Goal: Task Accomplishment & Management: Manage account settings

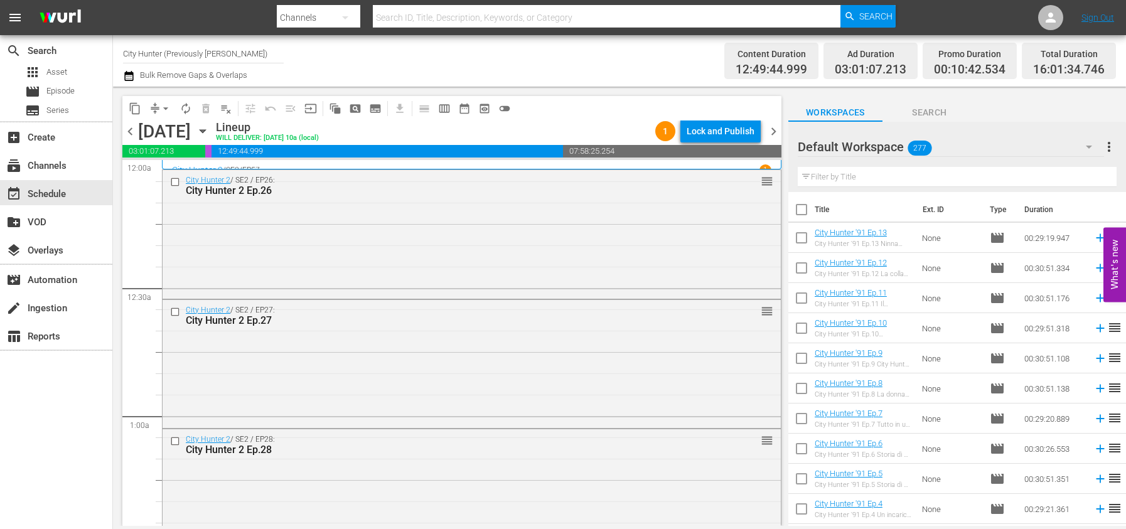
click at [230, 110] on span "playlist_remove_outlined" at bounding box center [226, 108] width 13 height 13
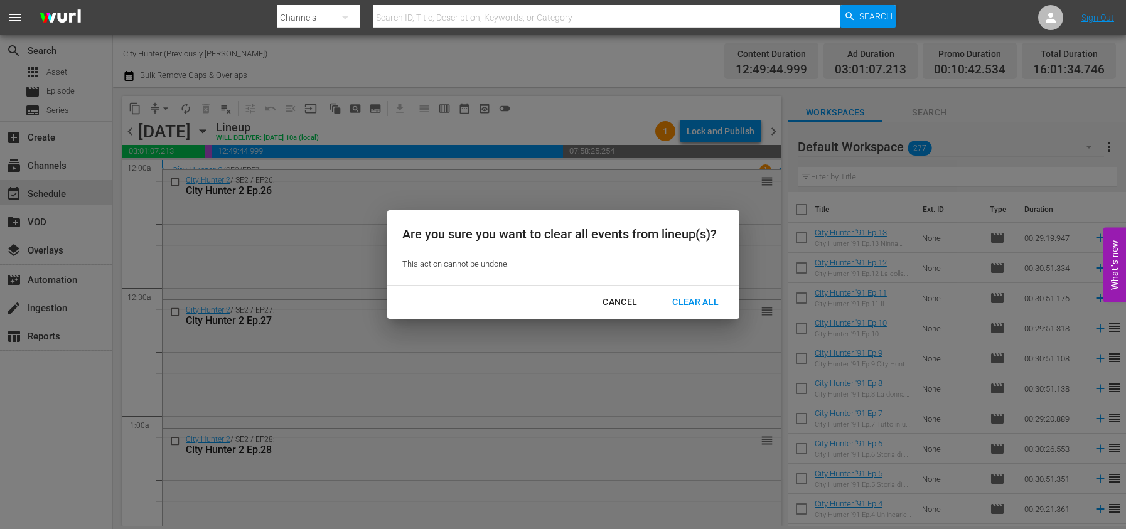
scroll to position [940, 0]
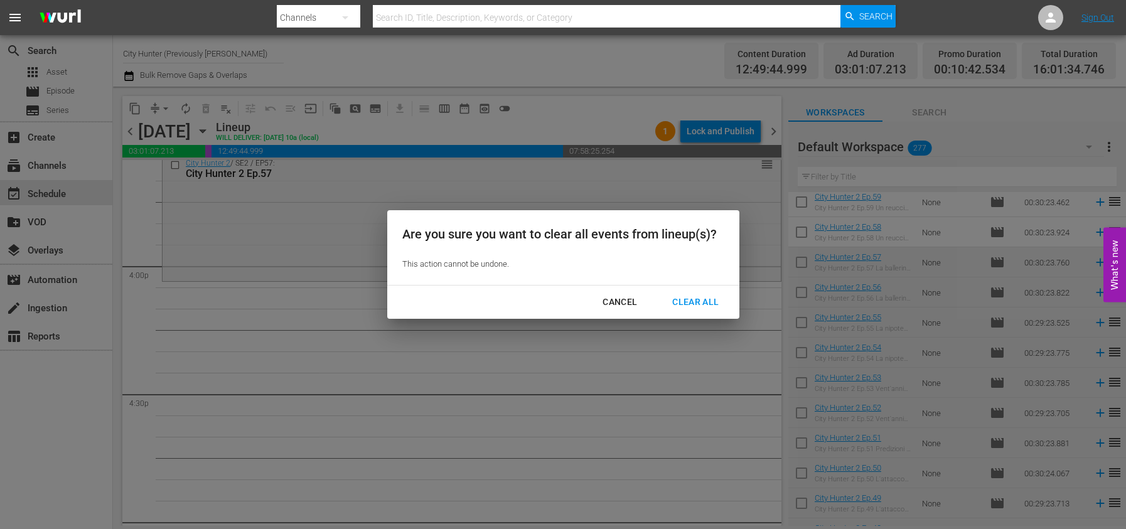
click at [682, 294] on div "Clear All" at bounding box center [695, 302] width 67 height 16
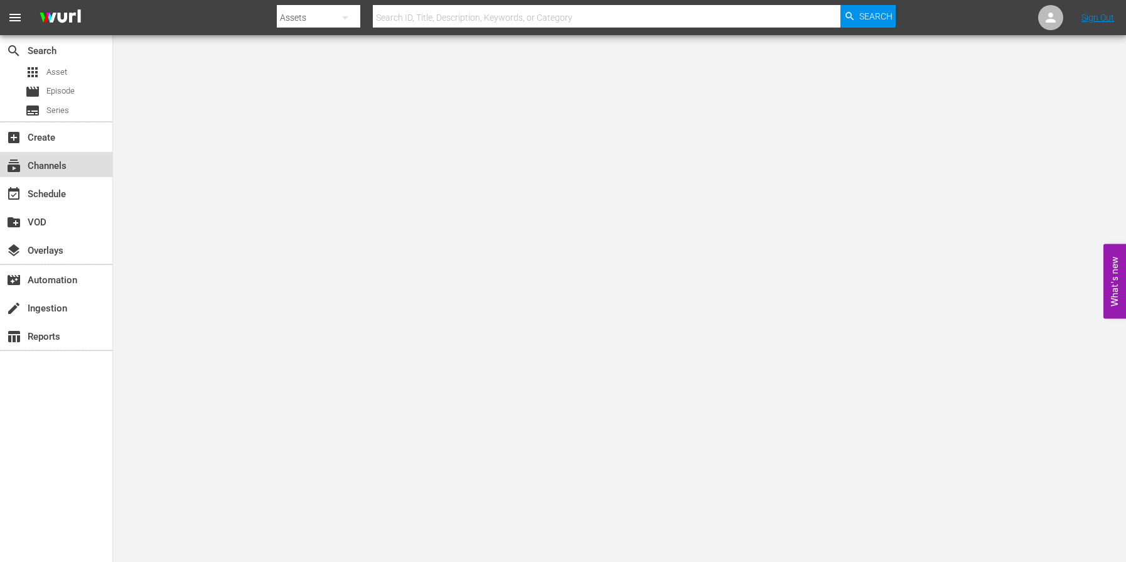
click at [58, 165] on div "subscriptions Channels" at bounding box center [35, 163] width 70 height 11
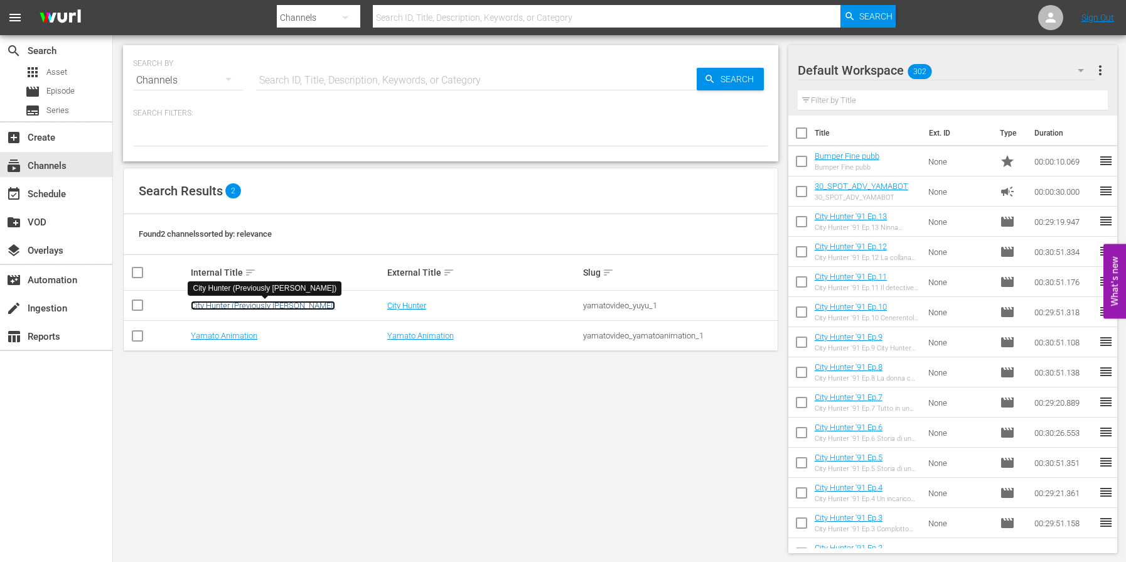
click at [229, 305] on link "City Hunter (Previously [PERSON_NAME])" at bounding box center [263, 305] width 144 height 9
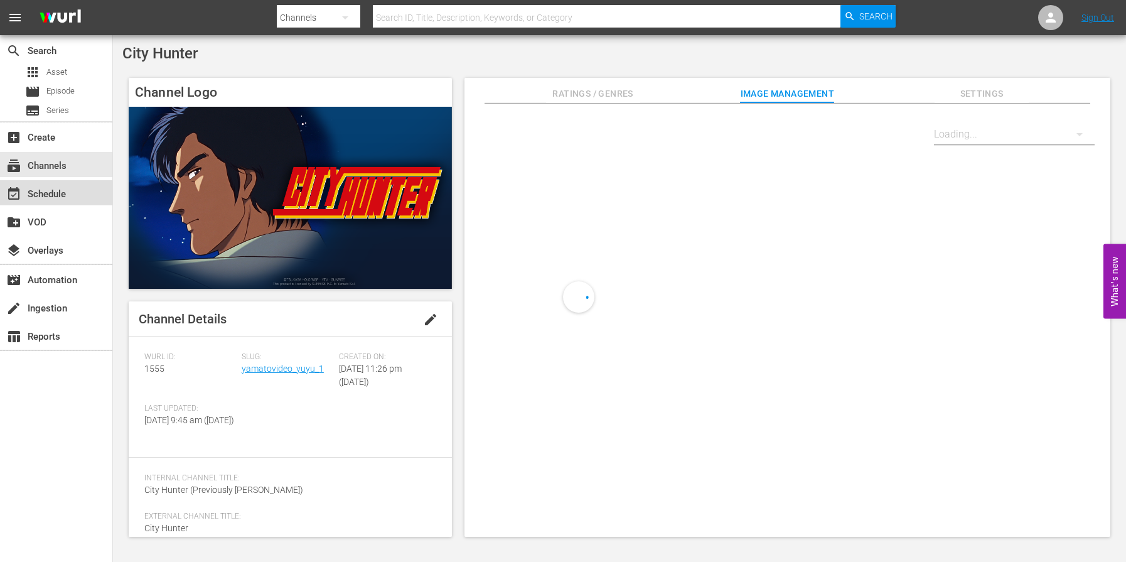
click at [41, 196] on div "event_available Schedule" at bounding box center [35, 191] width 70 height 11
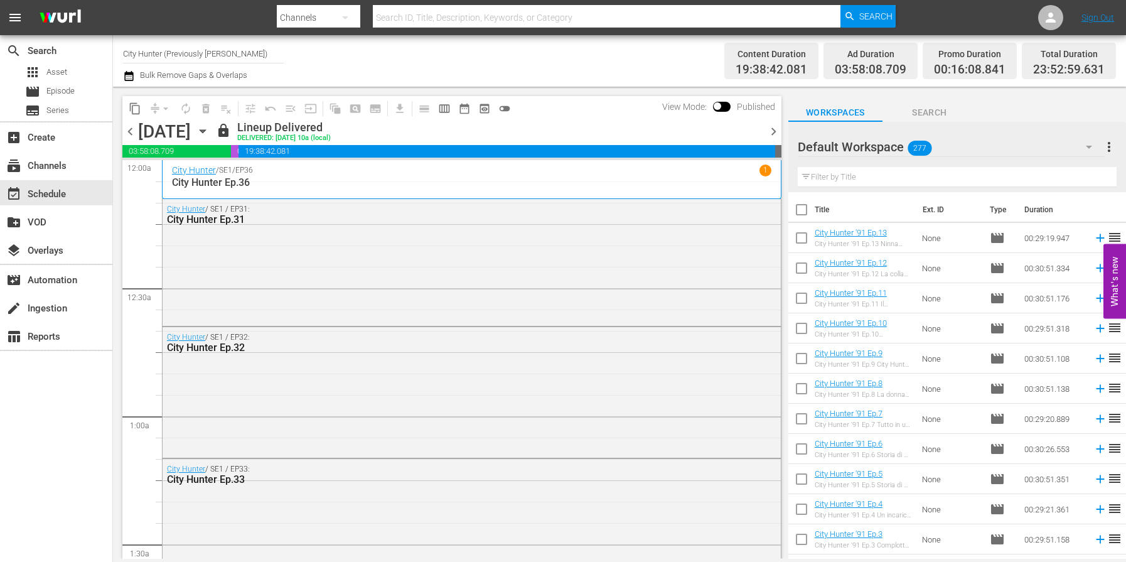
click at [771, 133] on span "chevron_right" at bounding box center [774, 132] width 16 height 16
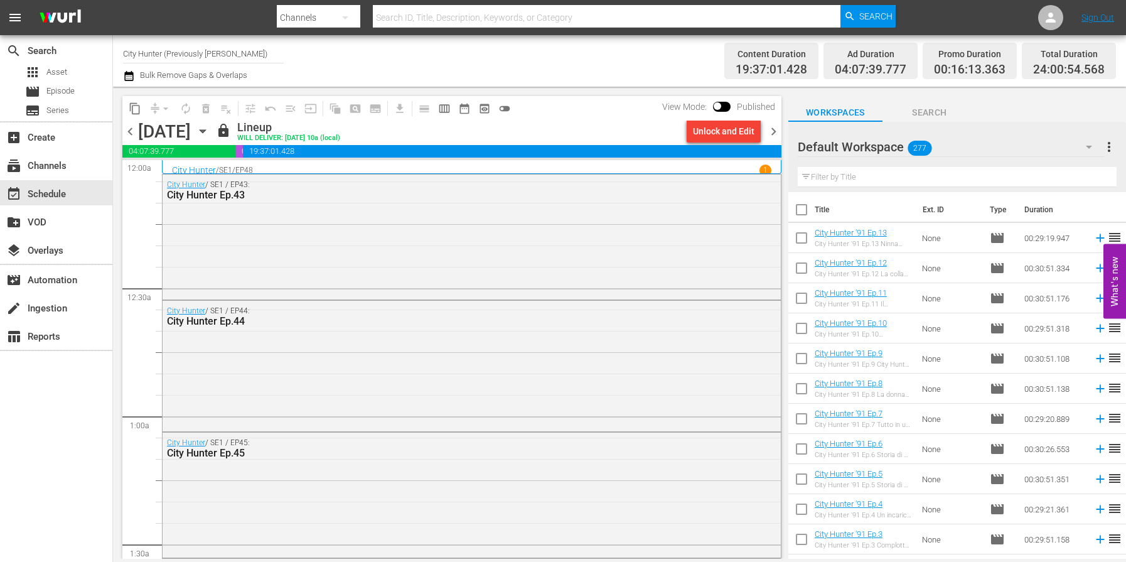
click at [771, 133] on span "chevron_right" at bounding box center [774, 132] width 16 height 16
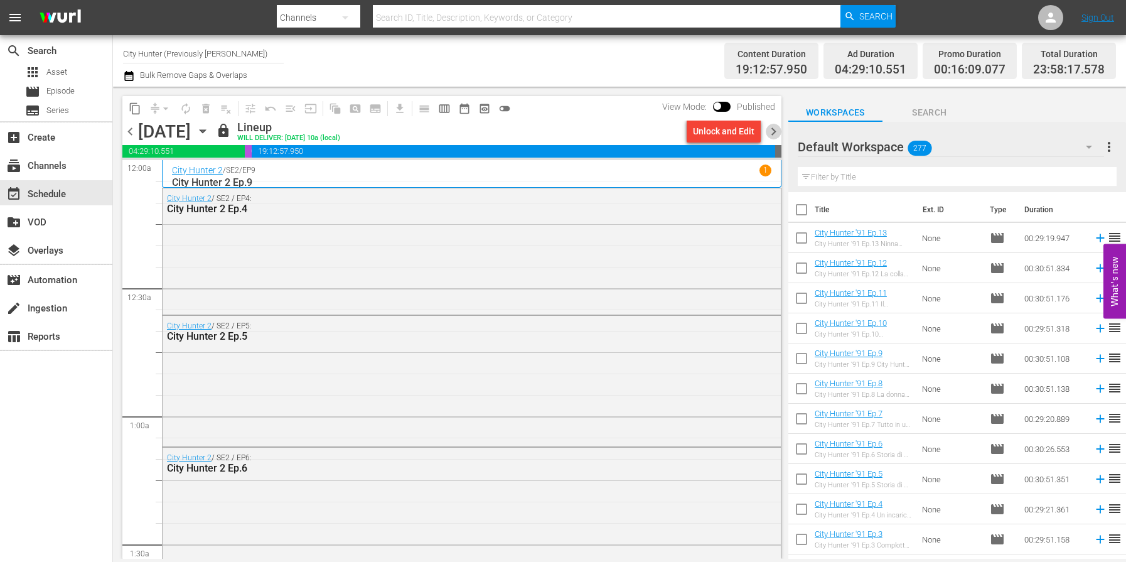
click at [771, 133] on span "chevron_right" at bounding box center [774, 132] width 16 height 16
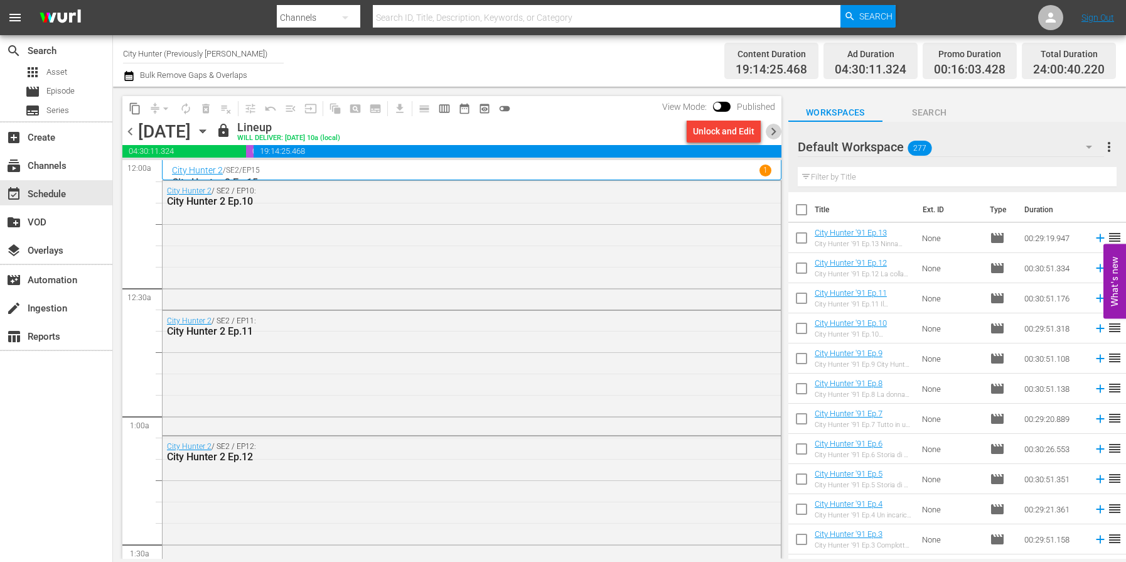
click at [771, 133] on span "chevron_right" at bounding box center [774, 132] width 16 height 16
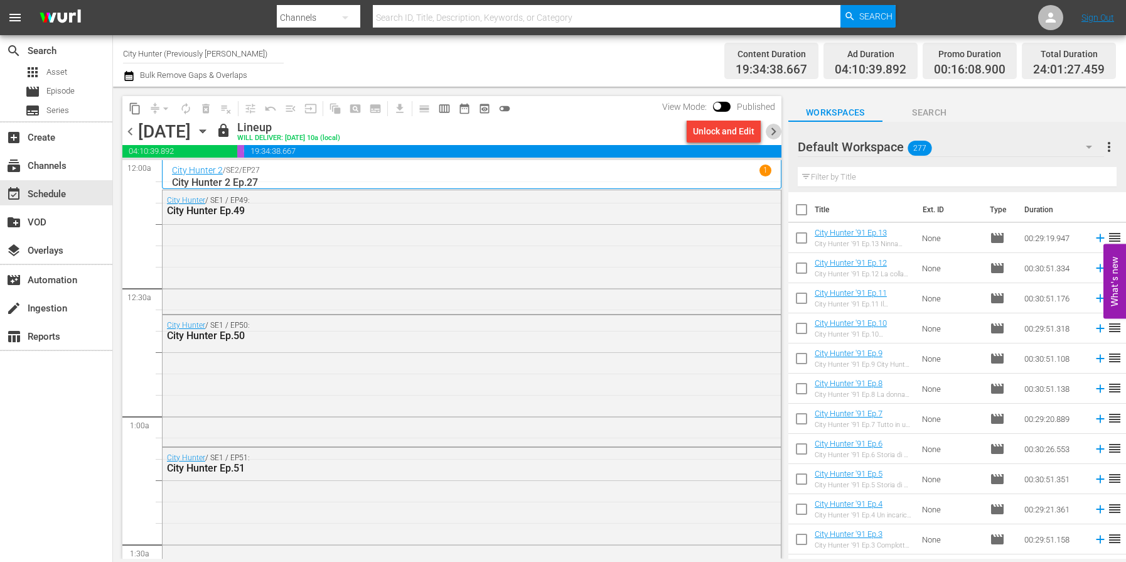
click at [771, 133] on span "chevron_right" at bounding box center [774, 132] width 16 height 16
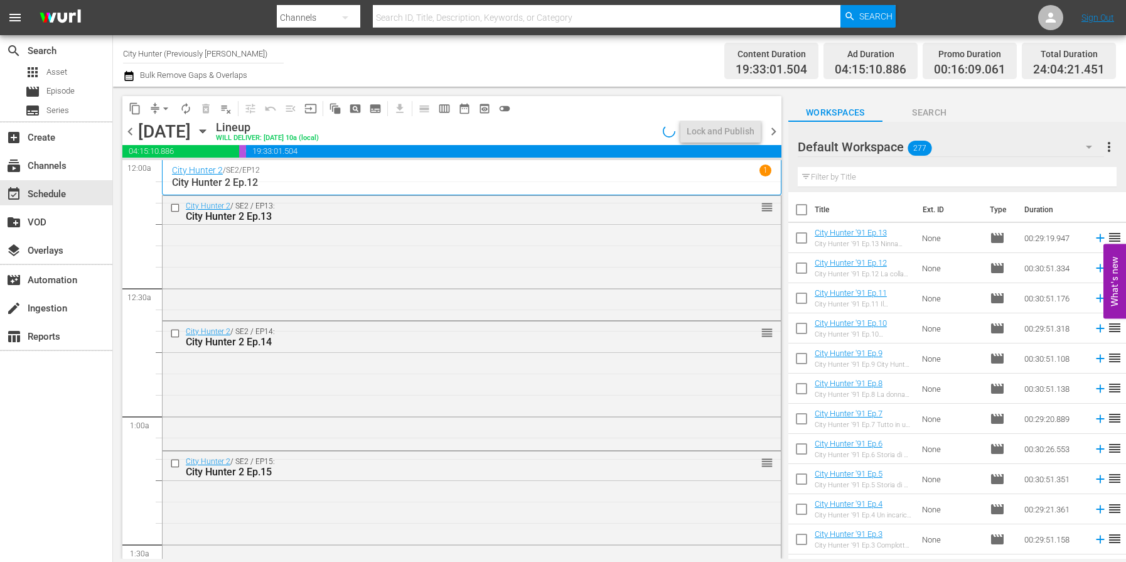
click at [771, 133] on span "chevron_right" at bounding box center [774, 132] width 16 height 16
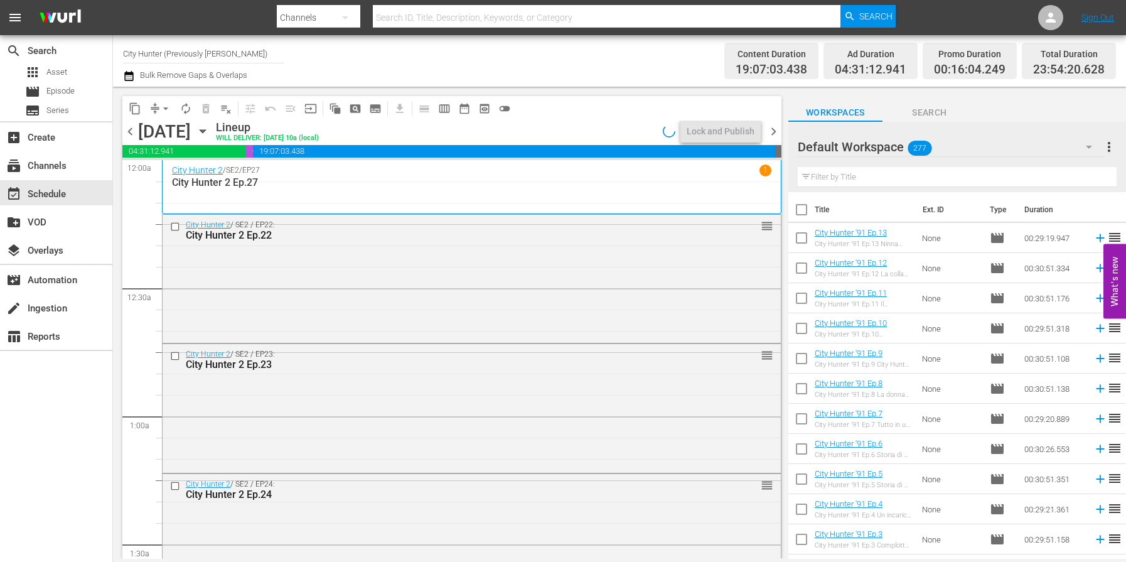
click at [771, 133] on span "chevron_right" at bounding box center [774, 132] width 16 height 16
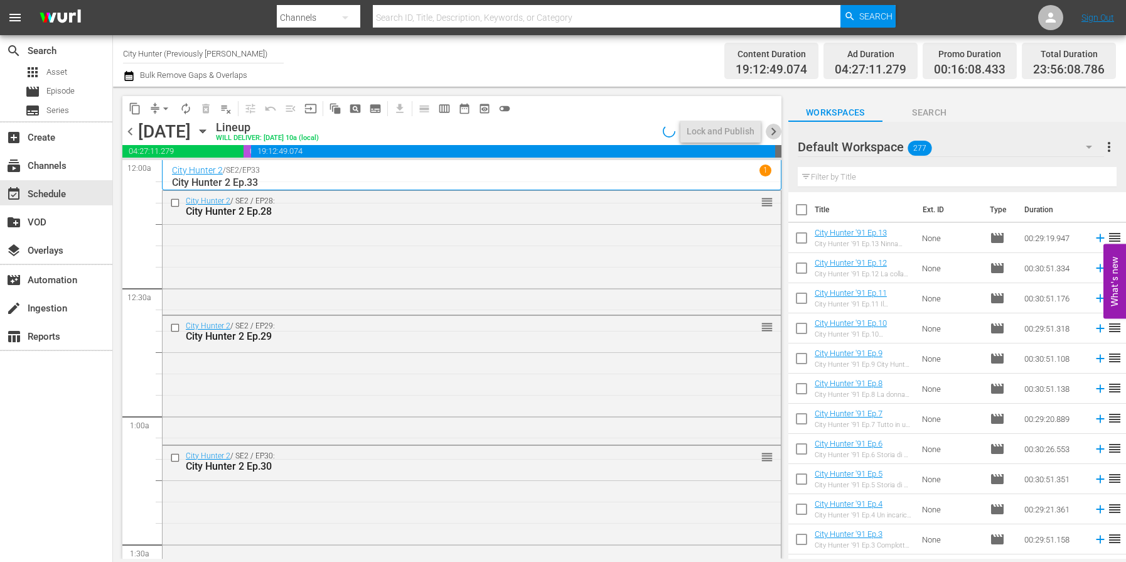
click at [771, 133] on span "chevron_right" at bounding box center [774, 132] width 16 height 16
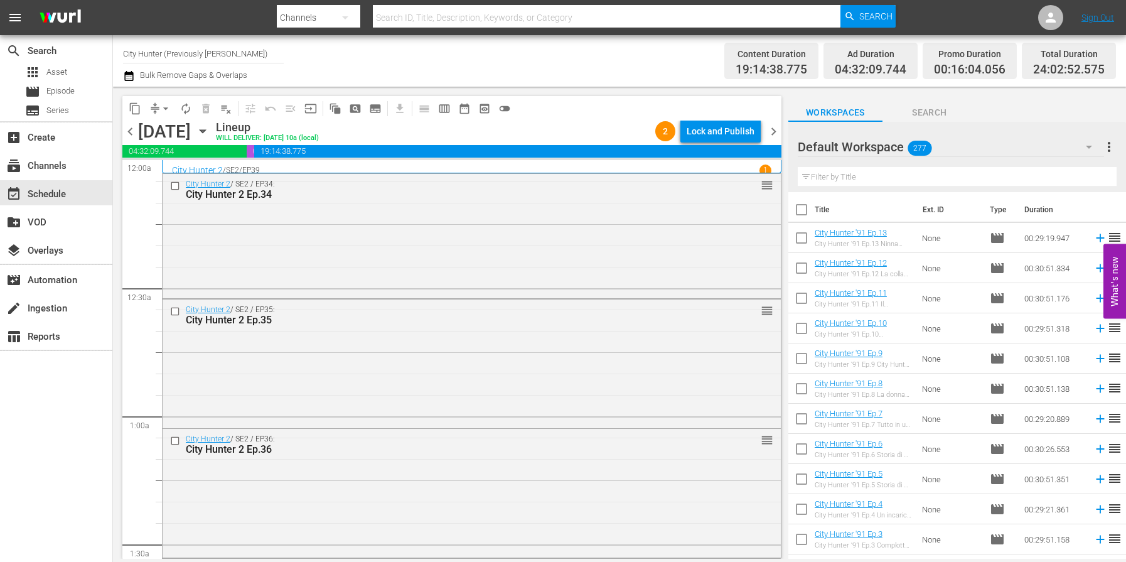
click at [771, 133] on span "chevron_right" at bounding box center [774, 132] width 16 height 16
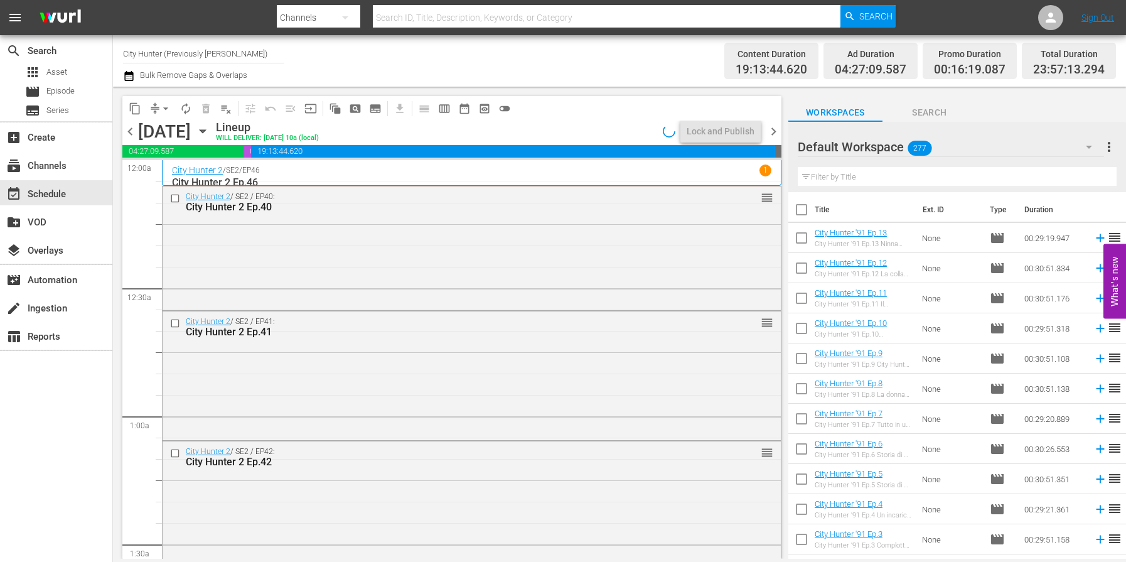
click at [771, 133] on span "chevron_right" at bounding box center [774, 132] width 16 height 16
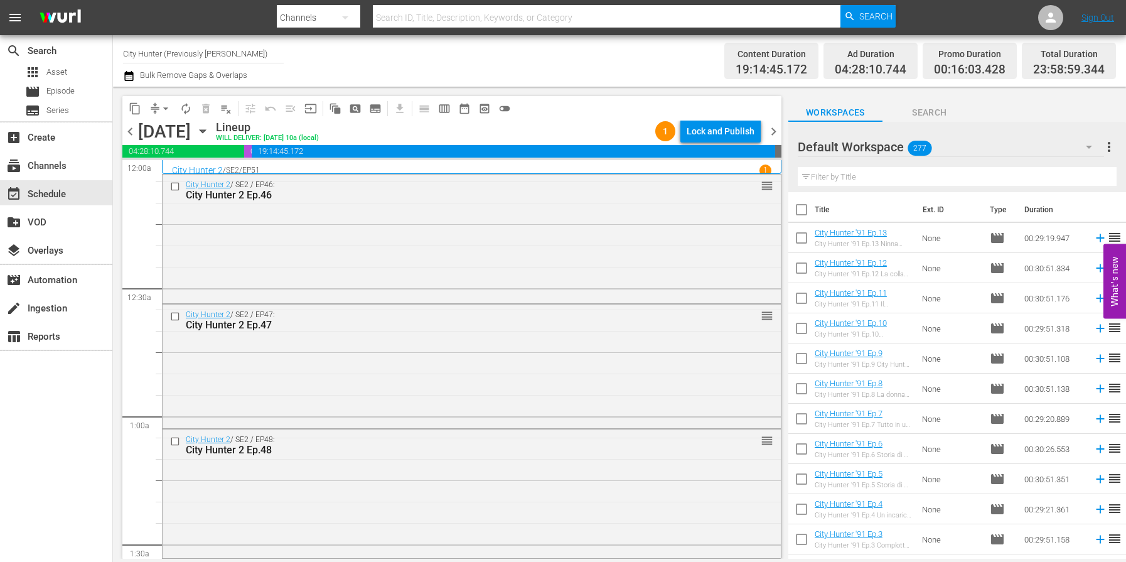
click at [771, 133] on span "chevron_right" at bounding box center [774, 132] width 16 height 16
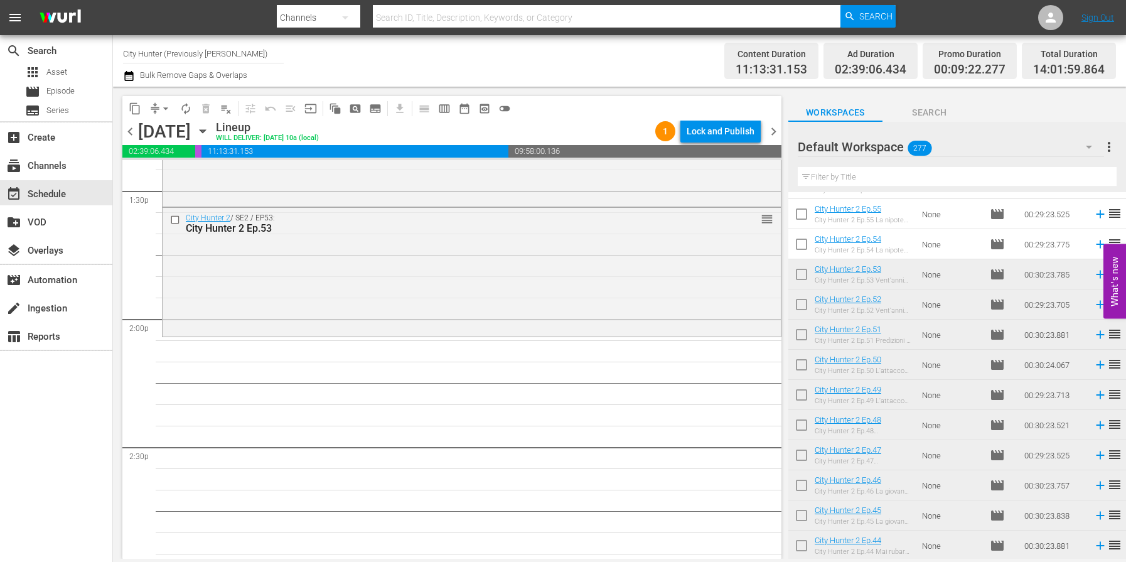
scroll to position [3429, 0]
drag, startPoint x: 898, startPoint y: 278, endPoint x: 265, endPoint y: 0, distance: 691.7
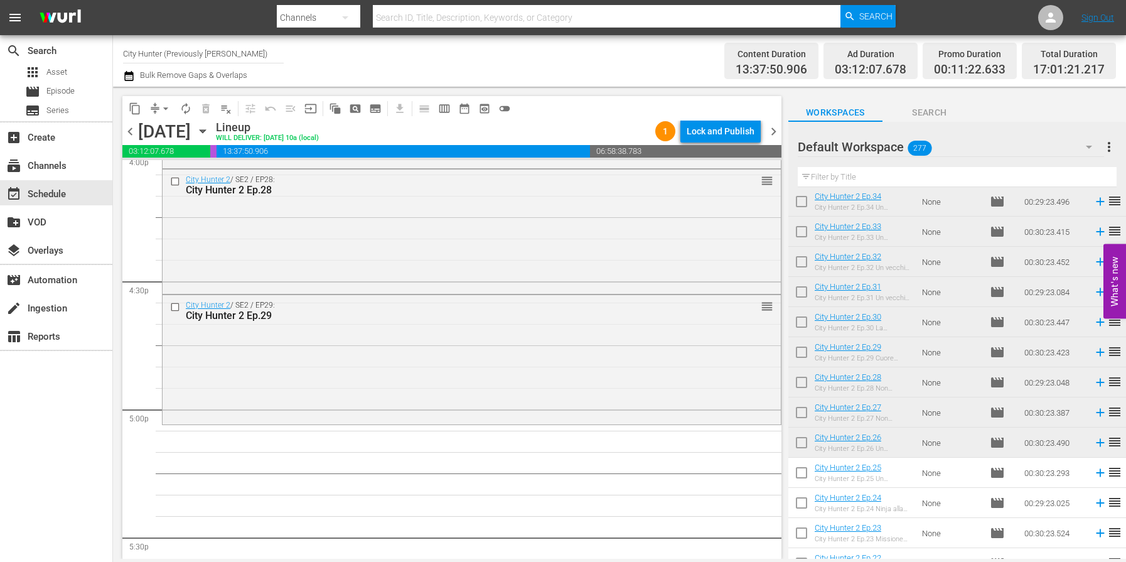
scroll to position [4182, 0]
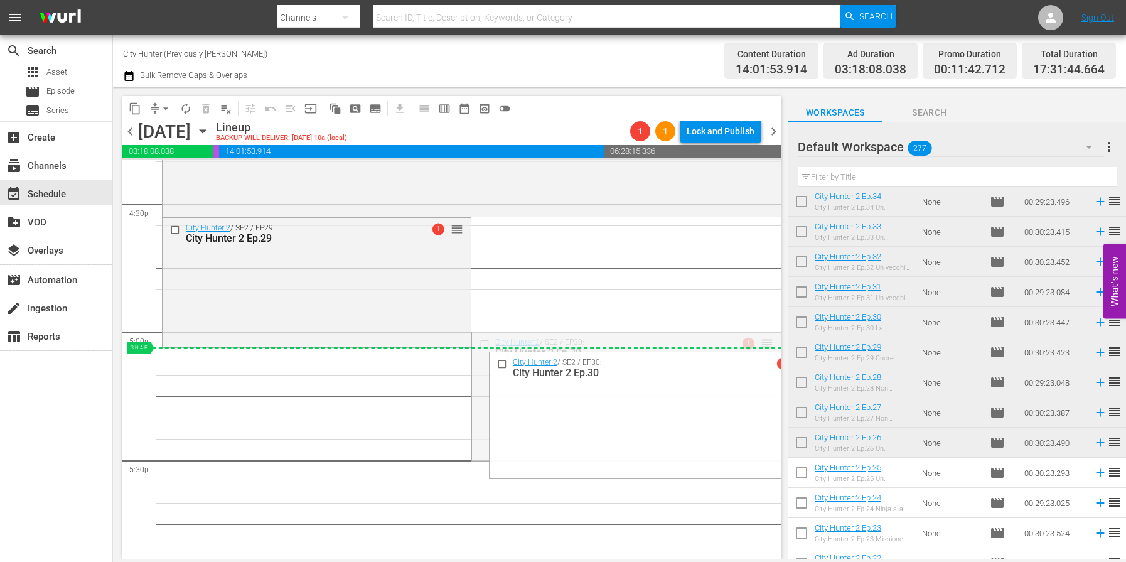
drag, startPoint x: 766, startPoint y: 342, endPoint x: 763, endPoint y: 350, distance: 8.2
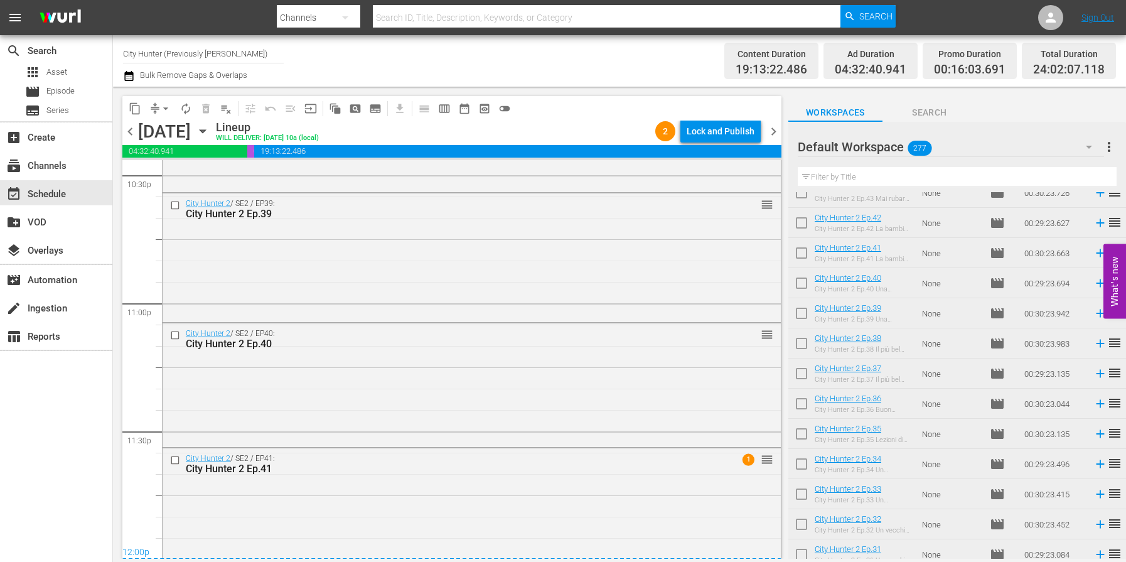
scroll to position [5748, 0]
click at [774, 132] on span "chevron_right" at bounding box center [774, 132] width 16 height 16
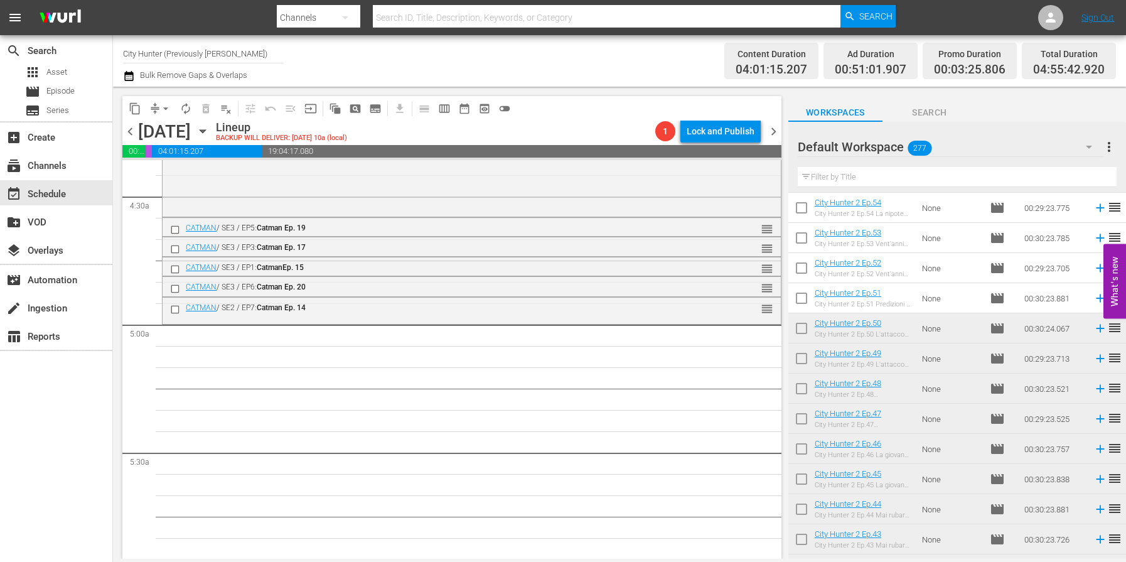
scroll to position [1018, 0]
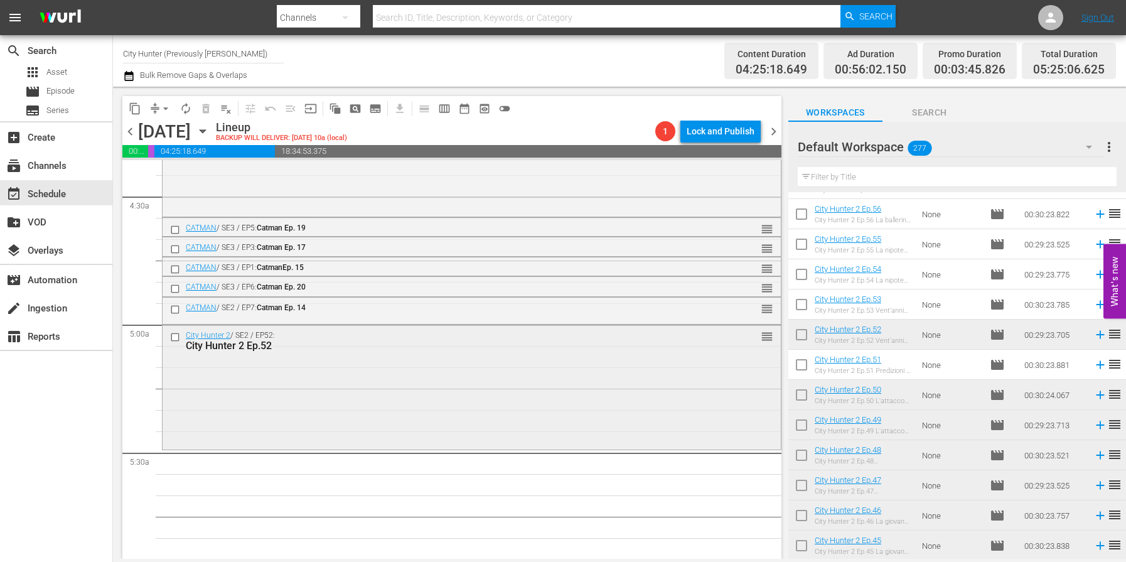
click at [175, 340] on input "checkbox" at bounding box center [176, 337] width 13 height 11
click at [207, 108] on span "delete_forever_outlined" at bounding box center [206, 108] width 13 height 13
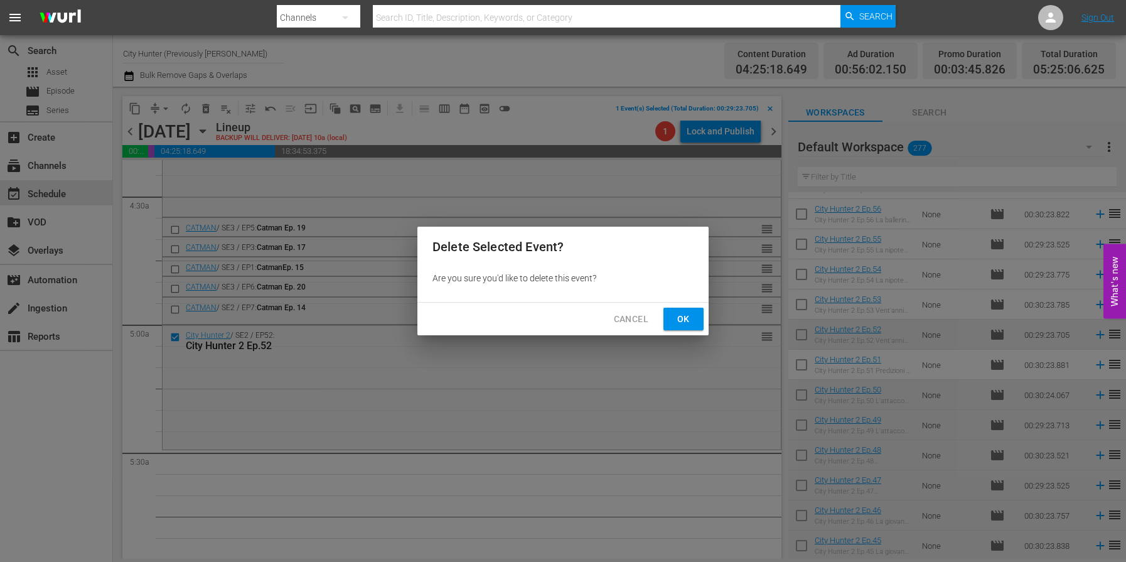
click at [672, 318] on button "Ok" at bounding box center [684, 319] width 40 height 23
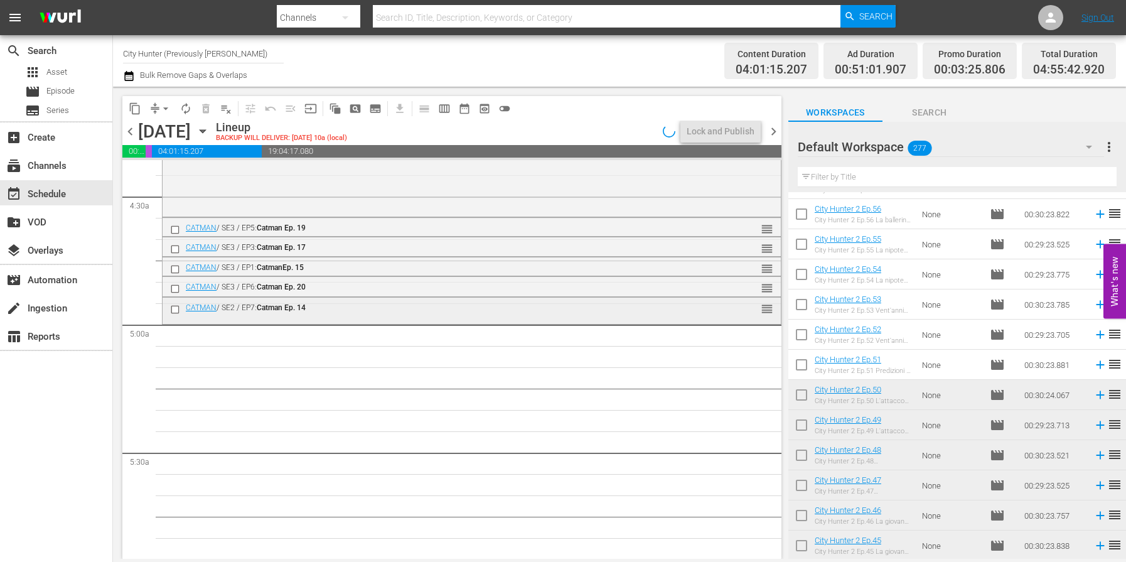
click at [173, 309] on input "checkbox" at bounding box center [176, 309] width 13 height 11
click at [207, 106] on span "delete_forever_outlined" at bounding box center [206, 108] width 13 height 13
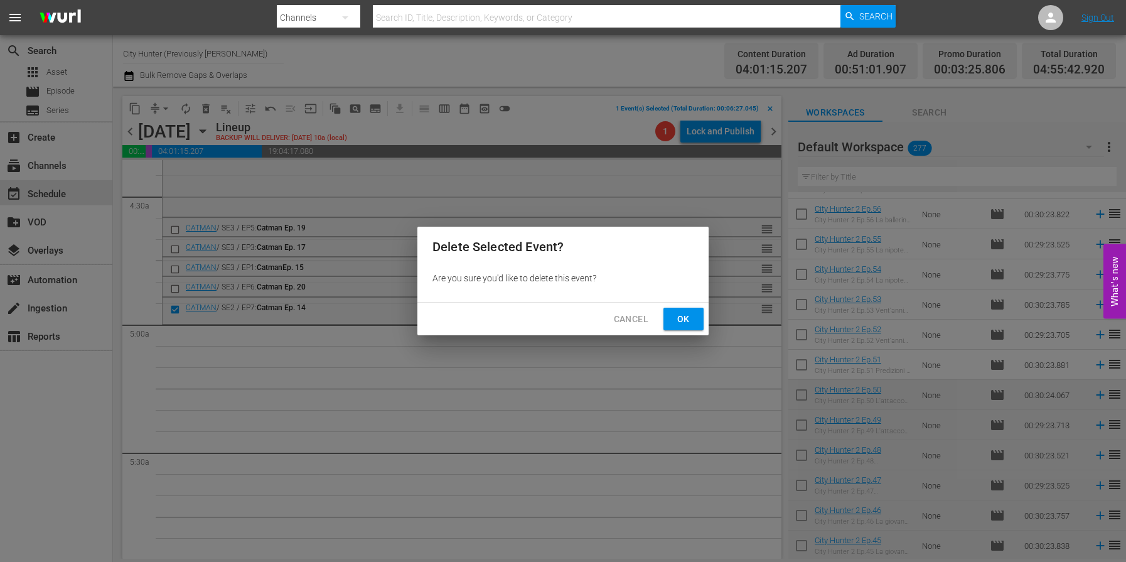
drag, startPoint x: 679, startPoint y: 318, endPoint x: 873, endPoint y: 358, distance: 198.2
click at [679, 318] on span "Ok" at bounding box center [684, 319] width 20 height 16
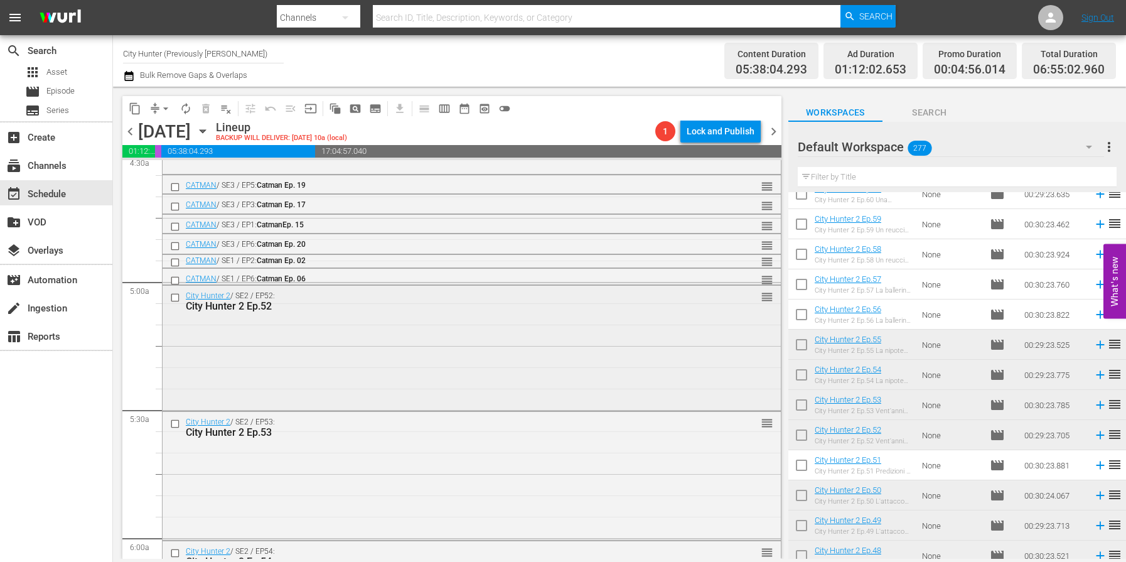
scroll to position [1107, 0]
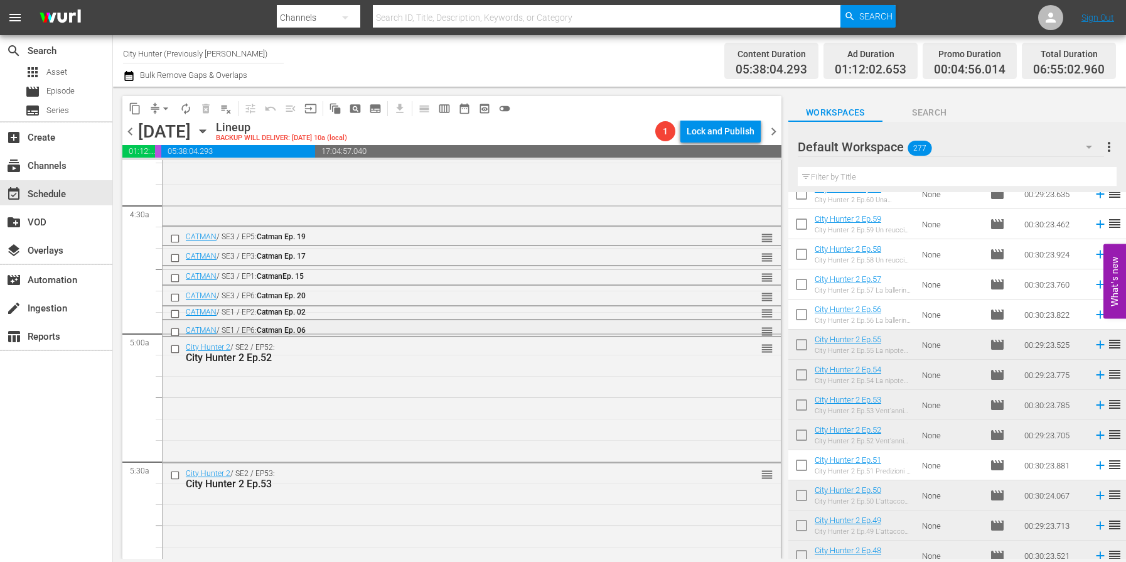
click at [175, 332] on input "checkbox" at bounding box center [176, 331] width 13 height 11
click at [208, 111] on span "delete_forever_outlined" at bounding box center [206, 108] width 13 height 13
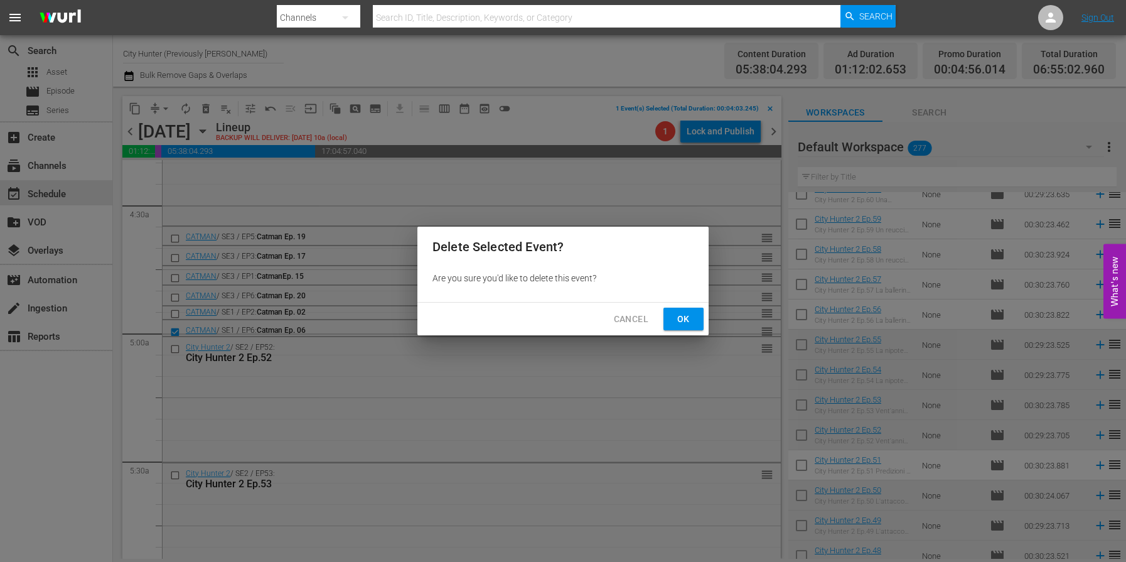
click at [681, 314] on span "Ok" at bounding box center [684, 319] width 20 height 16
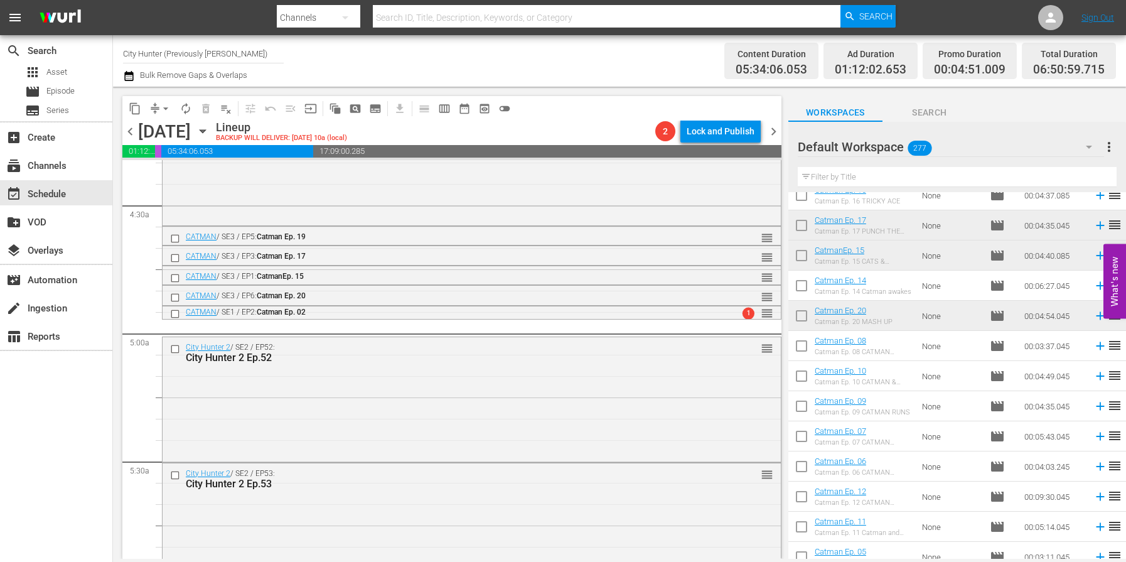
scroll to position [4565, 0]
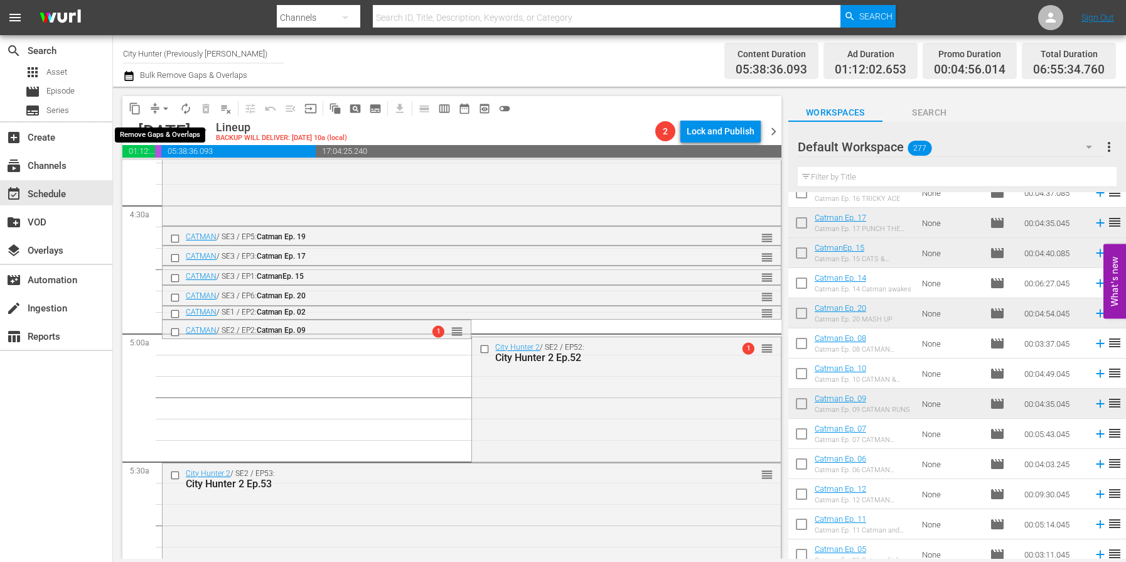
click at [165, 110] on span "arrow_drop_down" at bounding box center [165, 108] width 13 height 13
click at [188, 178] on li "Align to End of Previous Day" at bounding box center [166, 175] width 132 height 21
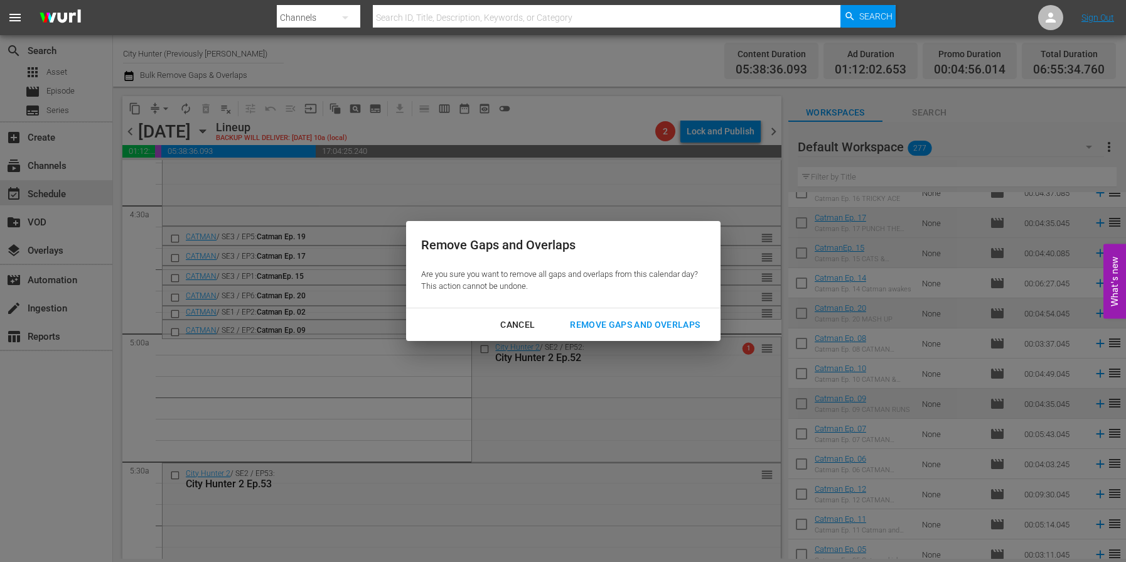
click at [649, 328] on div "Remove Gaps and Overlaps" at bounding box center [635, 325] width 150 height 16
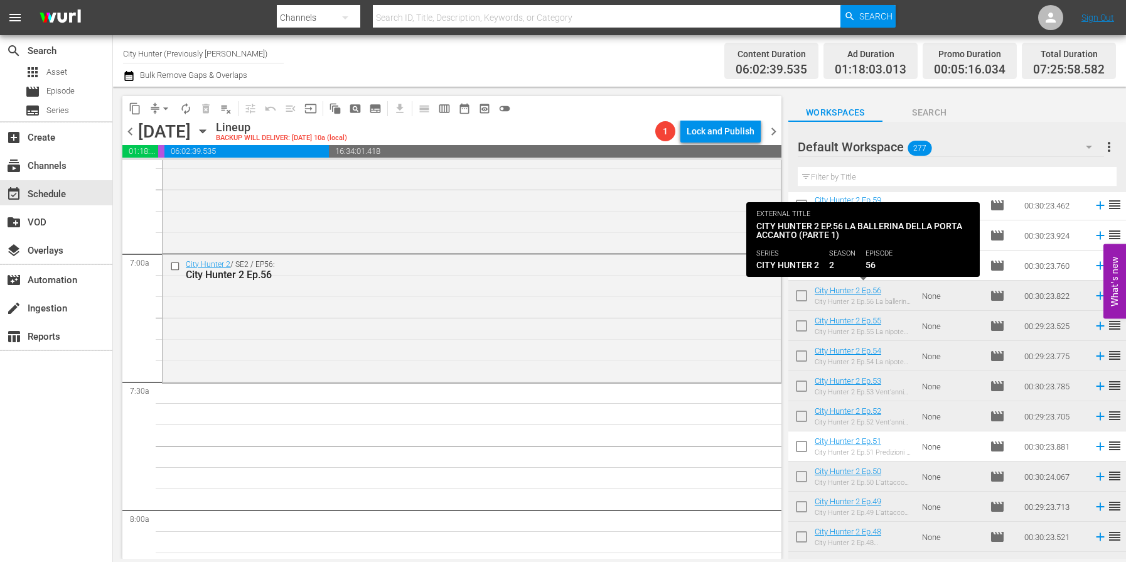
scroll to position [1705, 0]
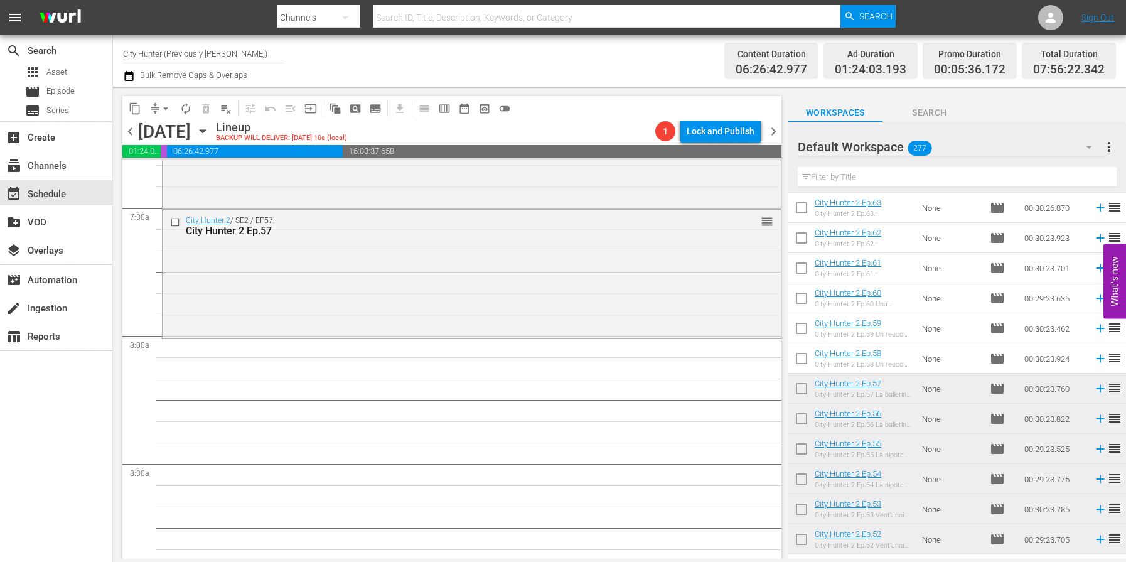
scroll to position [812, 0]
click at [903, 364] on div "City Hunter 2 Ep.58 Un reuccio un po' troppo viziato (parte 1)" at bounding box center [863, 366] width 97 height 8
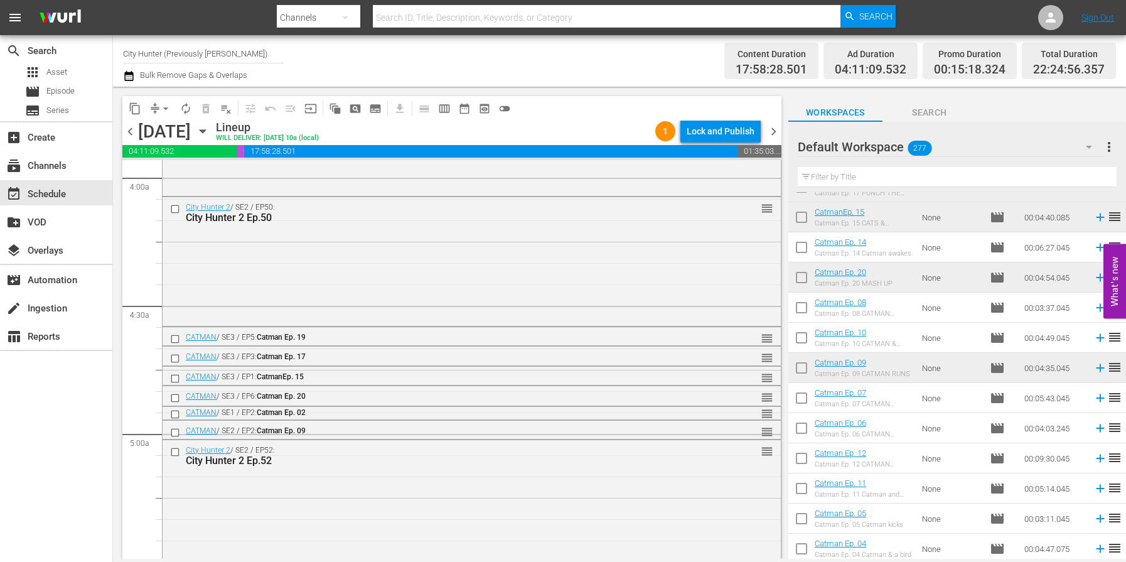
scroll to position [4580, 0]
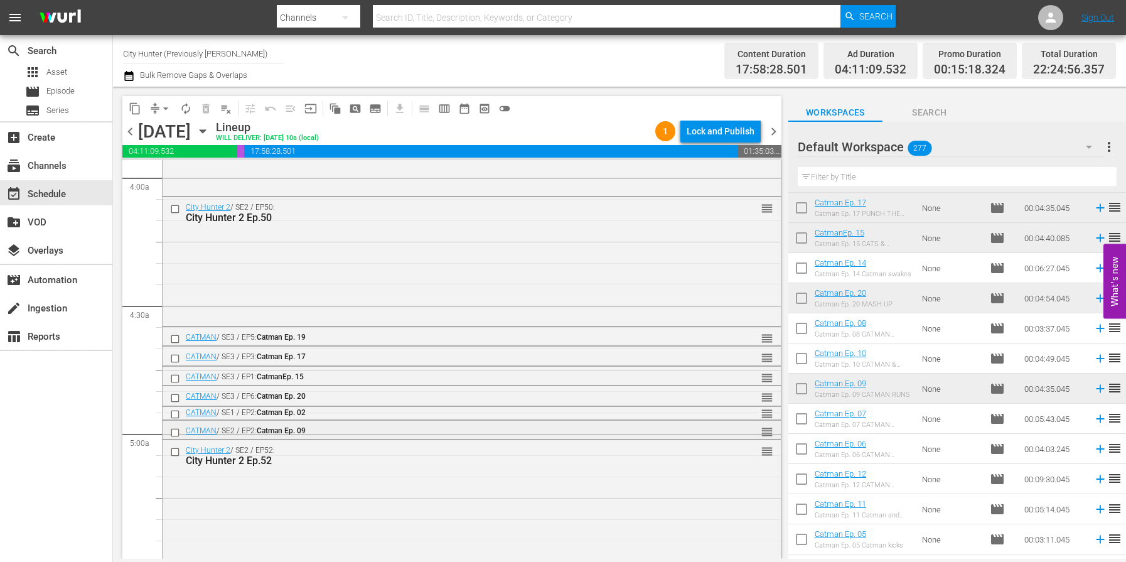
click at [174, 434] on input "checkbox" at bounding box center [176, 432] width 13 height 11
click at [204, 106] on span "delete_forever_outlined" at bounding box center [206, 108] width 13 height 13
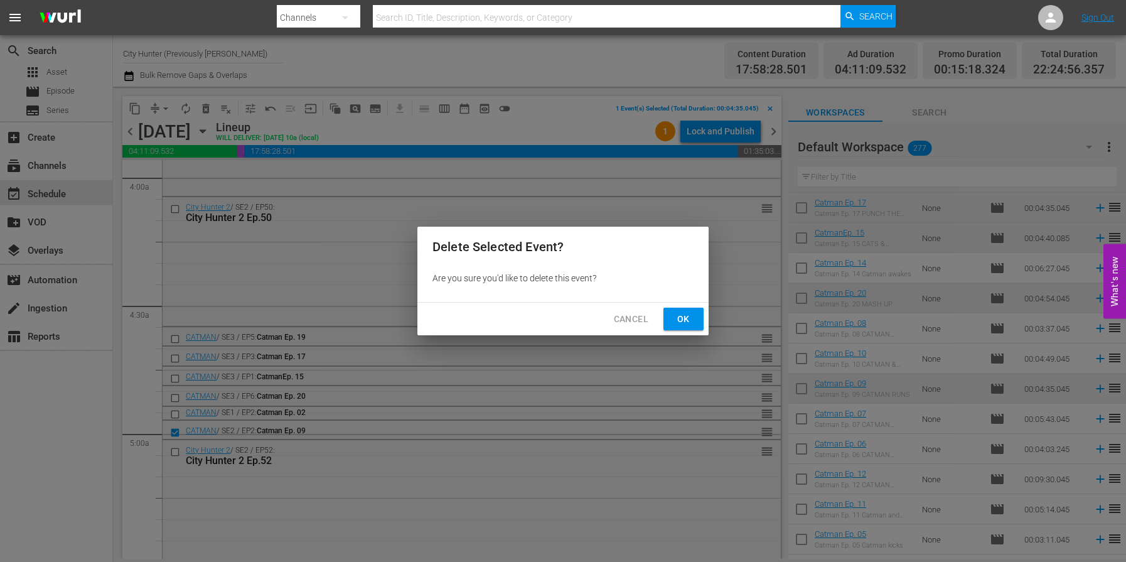
click at [680, 317] on span "Ok" at bounding box center [684, 319] width 20 height 16
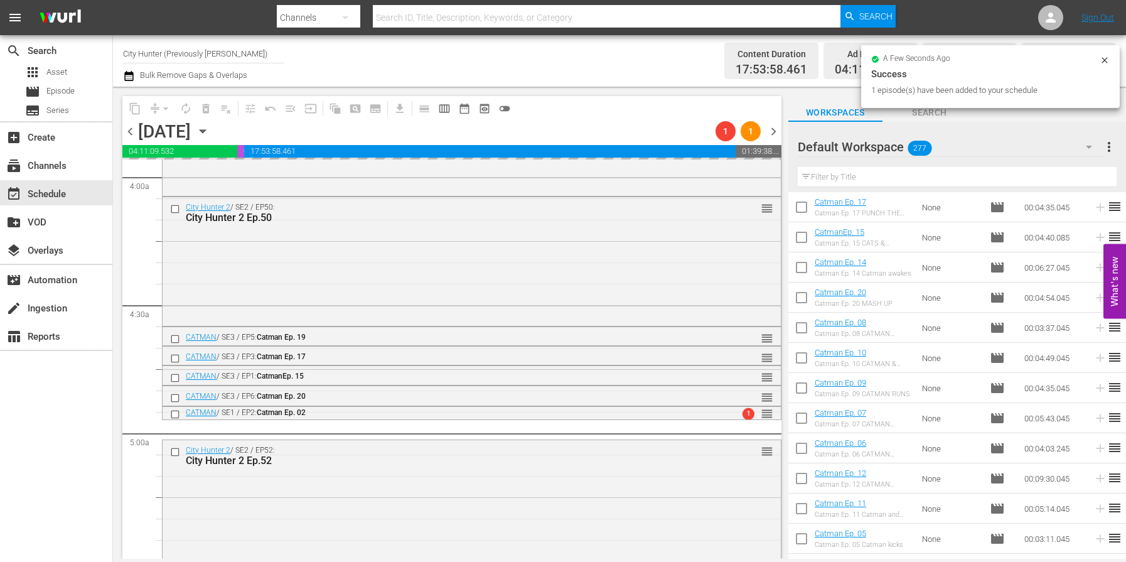
scroll to position [4577, 0]
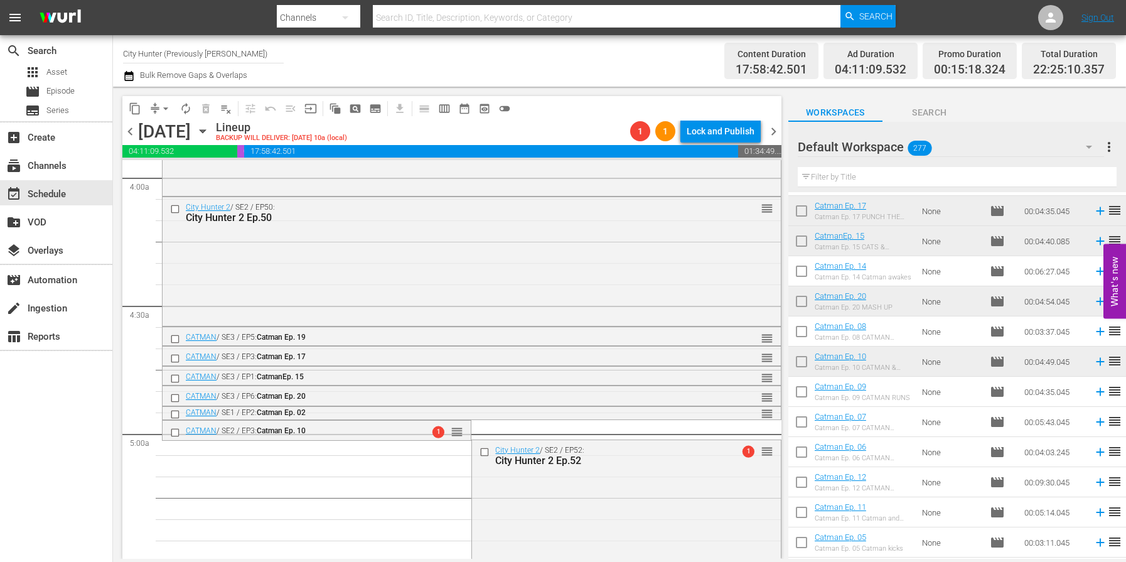
click at [163, 104] on span "arrow_drop_down" at bounding box center [165, 108] width 13 height 13
click at [183, 173] on li "Align to End of Previous Day" at bounding box center [166, 175] width 132 height 21
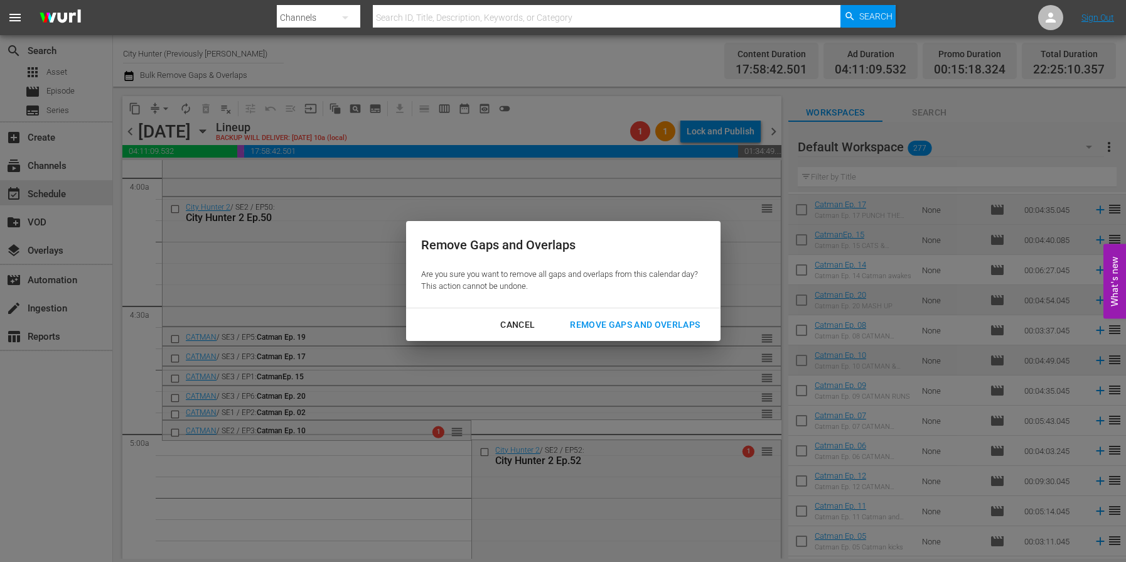
scroll to position [4581, 0]
click at [612, 323] on div "Remove Gaps and Overlaps" at bounding box center [635, 325] width 150 height 16
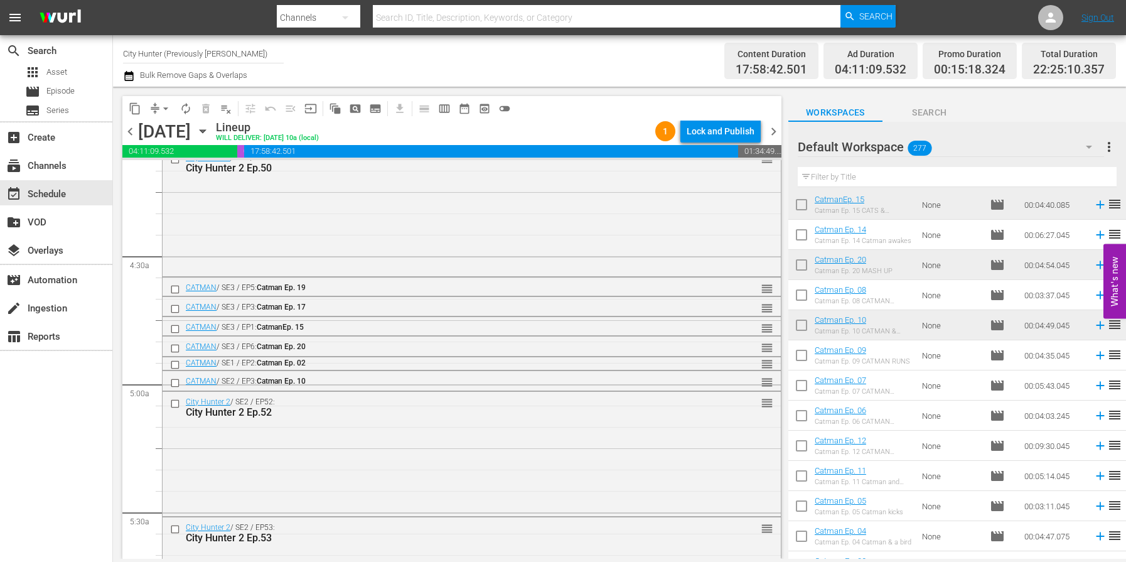
scroll to position [4607, 0]
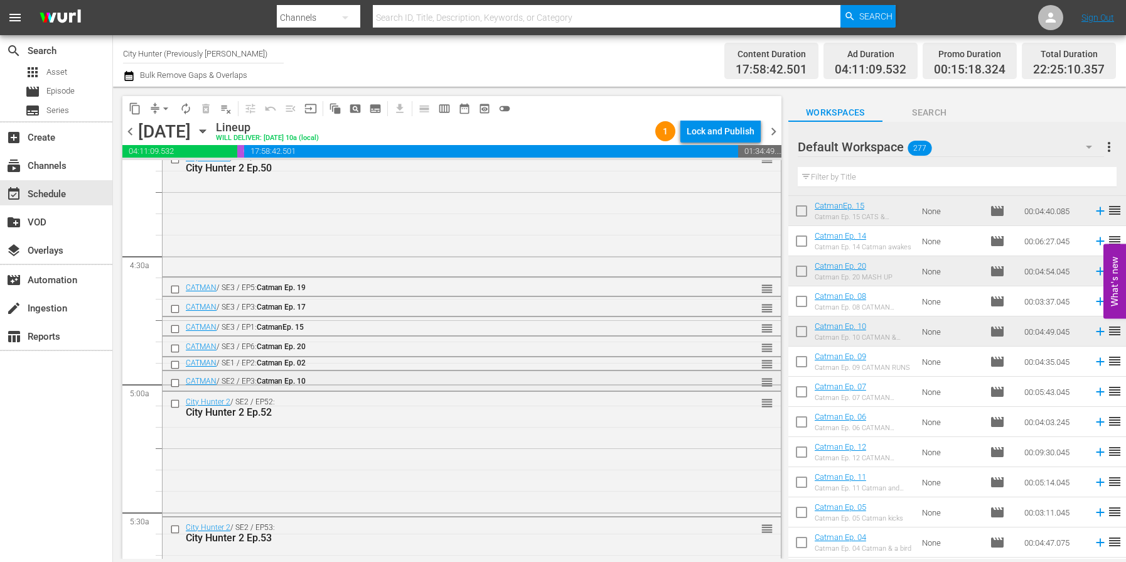
click at [174, 381] on input "checkbox" at bounding box center [176, 382] width 13 height 11
click at [203, 105] on span "delete_forever_outlined" at bounding box center [206, 108] width 13 height 13
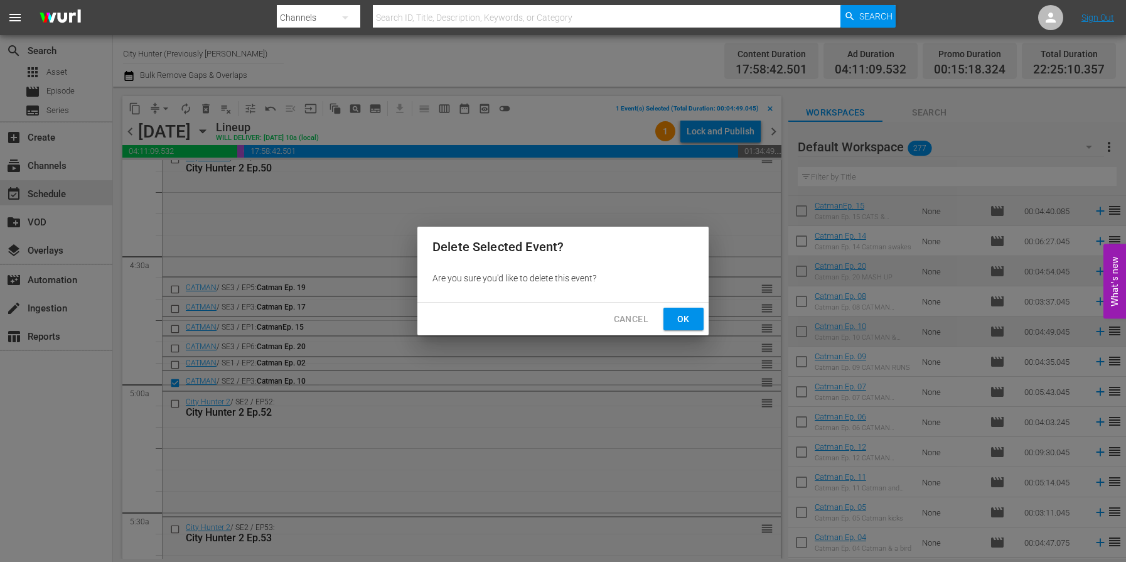
click at [680, 323] on span "Ok" at bounding box center [684, 319] width 20 height 16
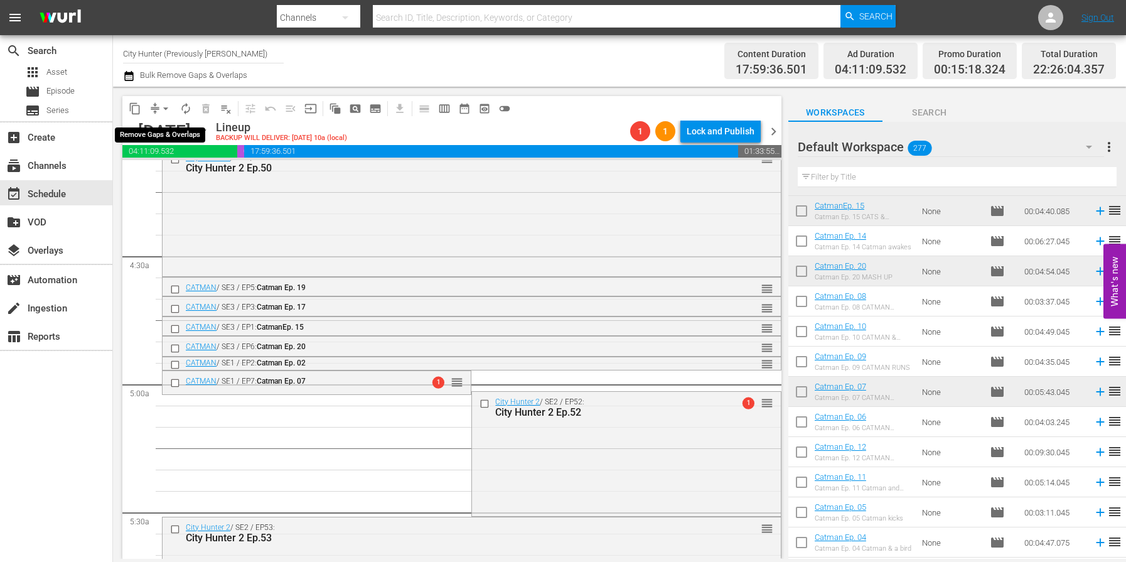
click at [166, 107] on span "arrow_drop_down" at bounding box center [165, 108] width 13 height 13
click at [164, 169] on li "Align to End of Previous Day" at bounding box center [166, 175] width 132 height 21
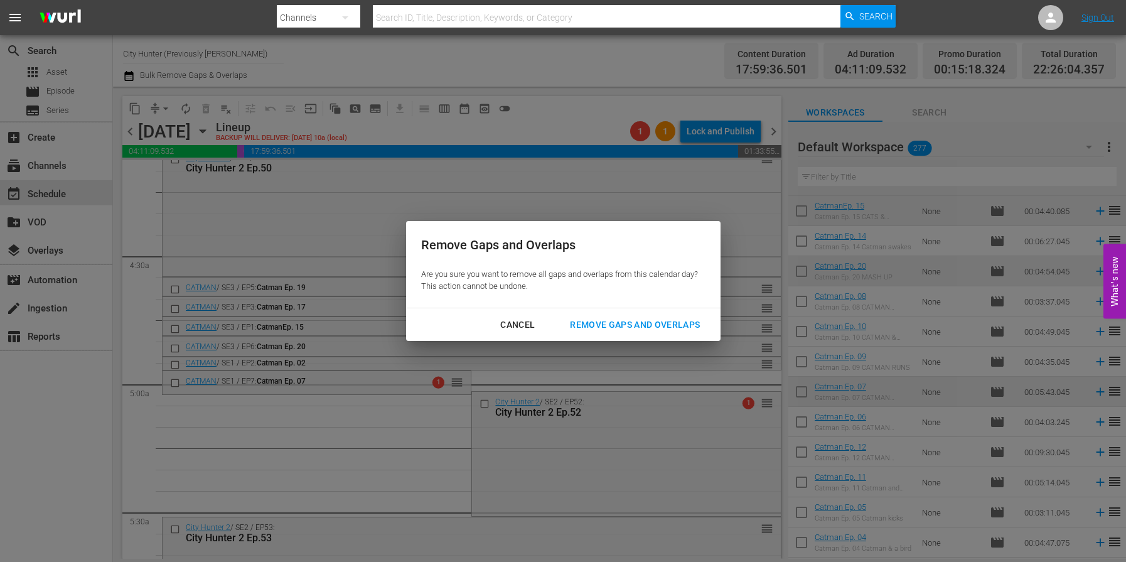
click at [626, 317] on div "Remove Gaps and Overlaps" at bounding box center [635, 325] width 150 height 16
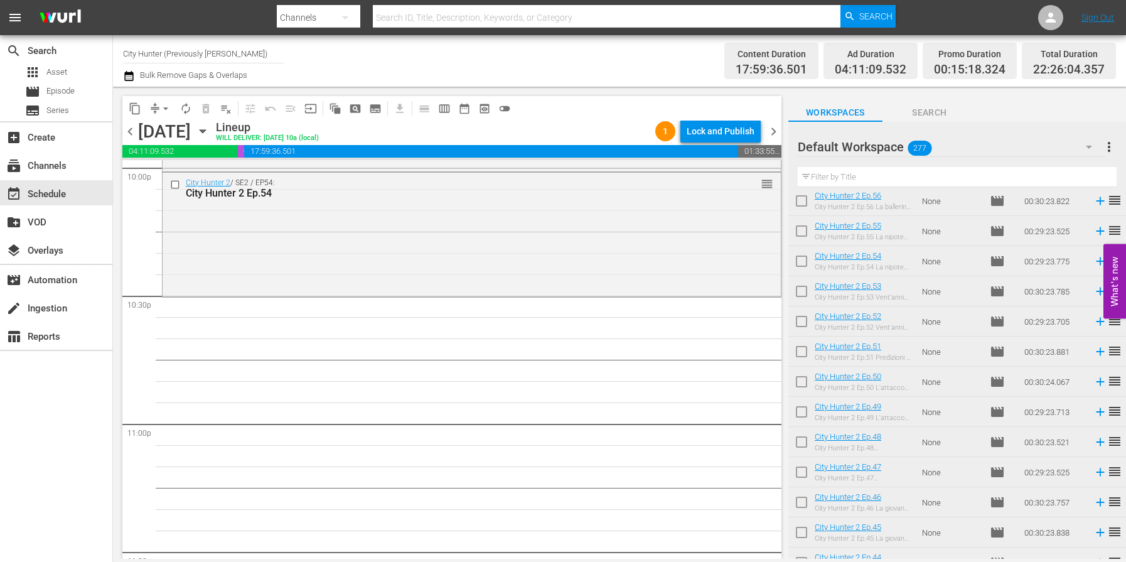
scroll to position [954, 0]
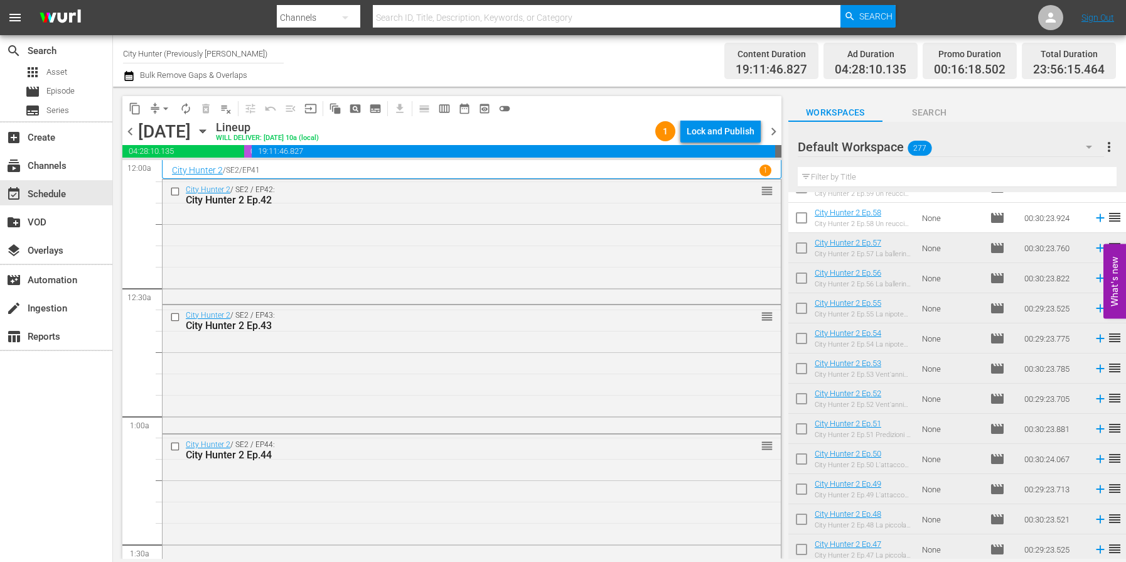
click at [132, 131] on span "chevron_left" at bounding box center [130, 132] width 16 height 16
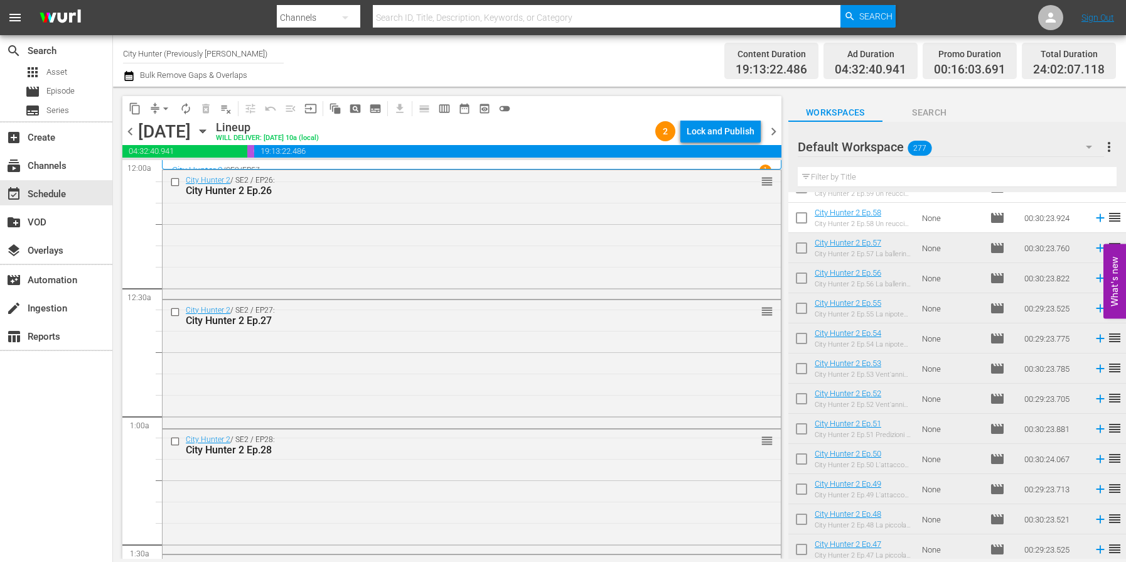
click at [133, 131] on span "chevron_left" at bounding box center [130, 132] width 16 height 16
click at [774, 131] on span "chevron_right" at bounding box center [774, 132] width 16 height 16
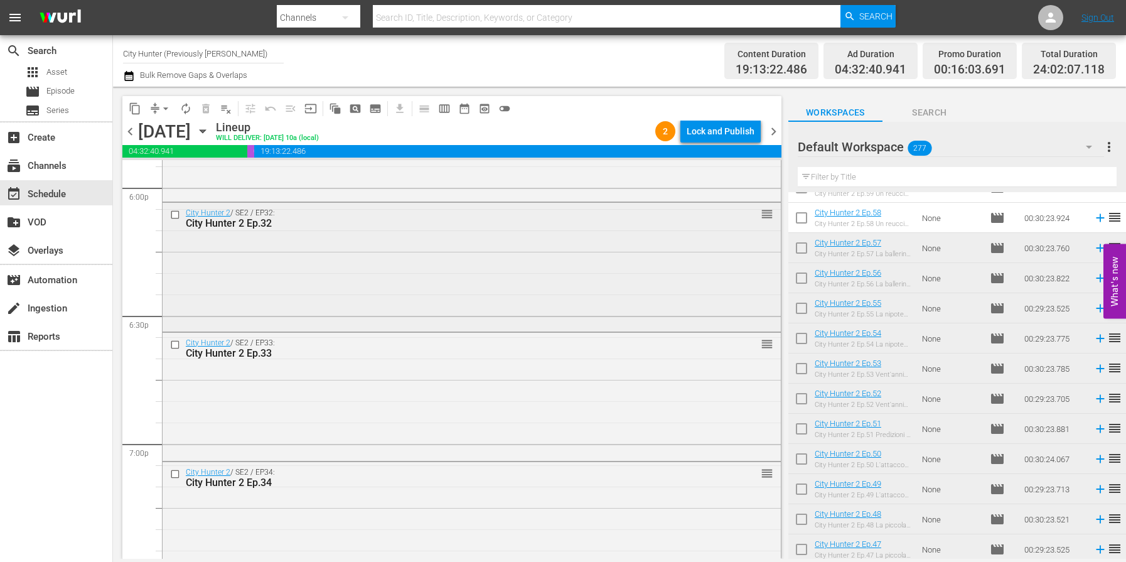
scroll to position [4468, 0]
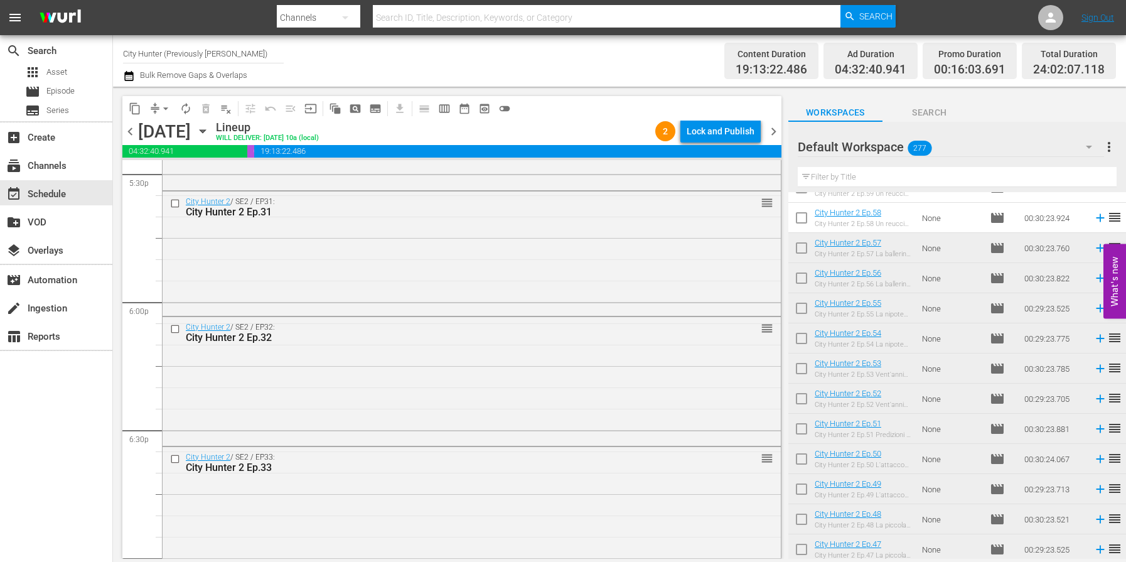
click at [773, 134] on span "chevron_right" at bounding box center [774, 132] width 16 height 16
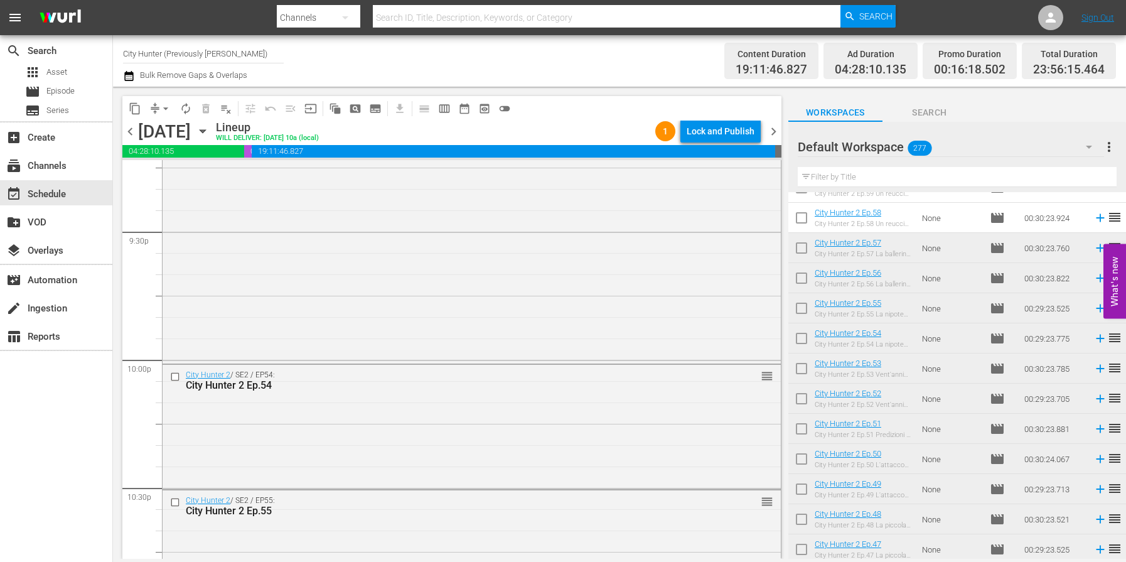
scroll to position [5360, 0]
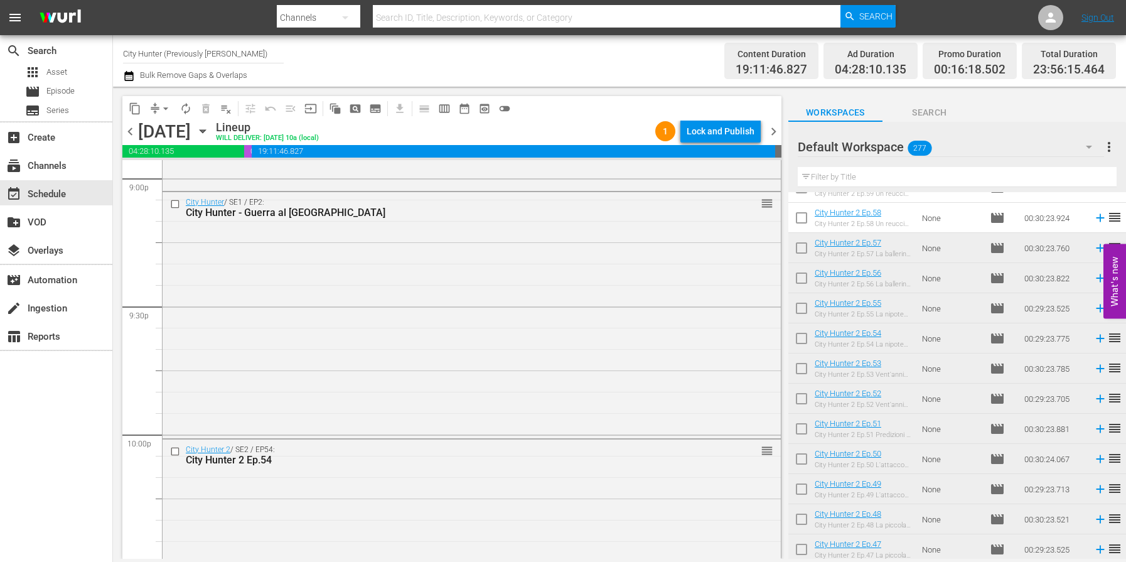
click at [770, 135] on span "chevron_right" at bounding box center [774, 132] width 16 height 16
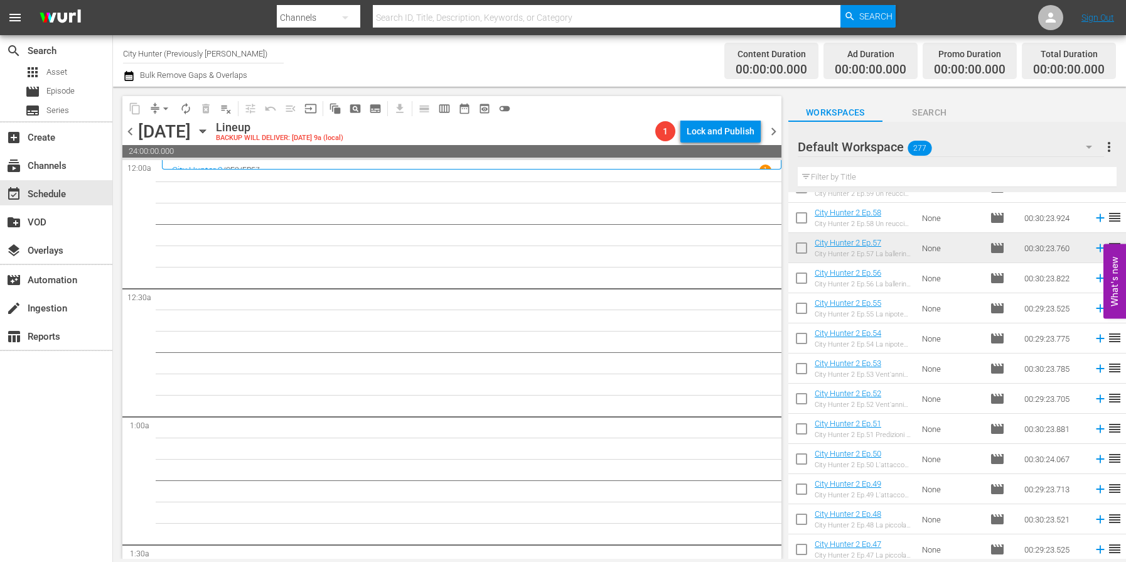
click at [130, 132] on span "chevron_left" at bounding box center [130, 132] width 16 height 16
